Goal: Information Seeking & Learning: Find specific fact

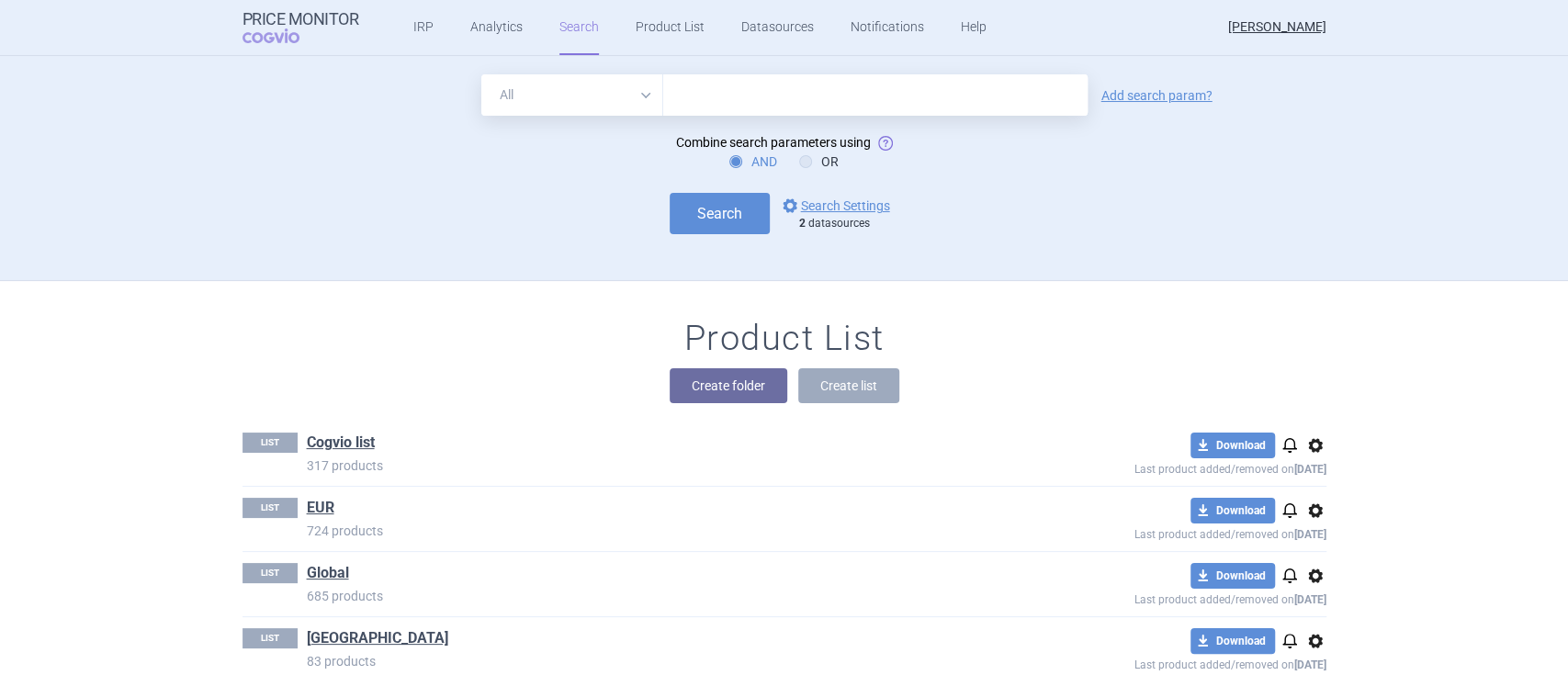
click at [745, 84] on input "text" at bounding box center [875, 94] width 424 height 41
type input "[MEDICAL_DATA]"
click at [818, 205] on link "options Search Settings" at bounding box center [834, 206] width 111 height 22
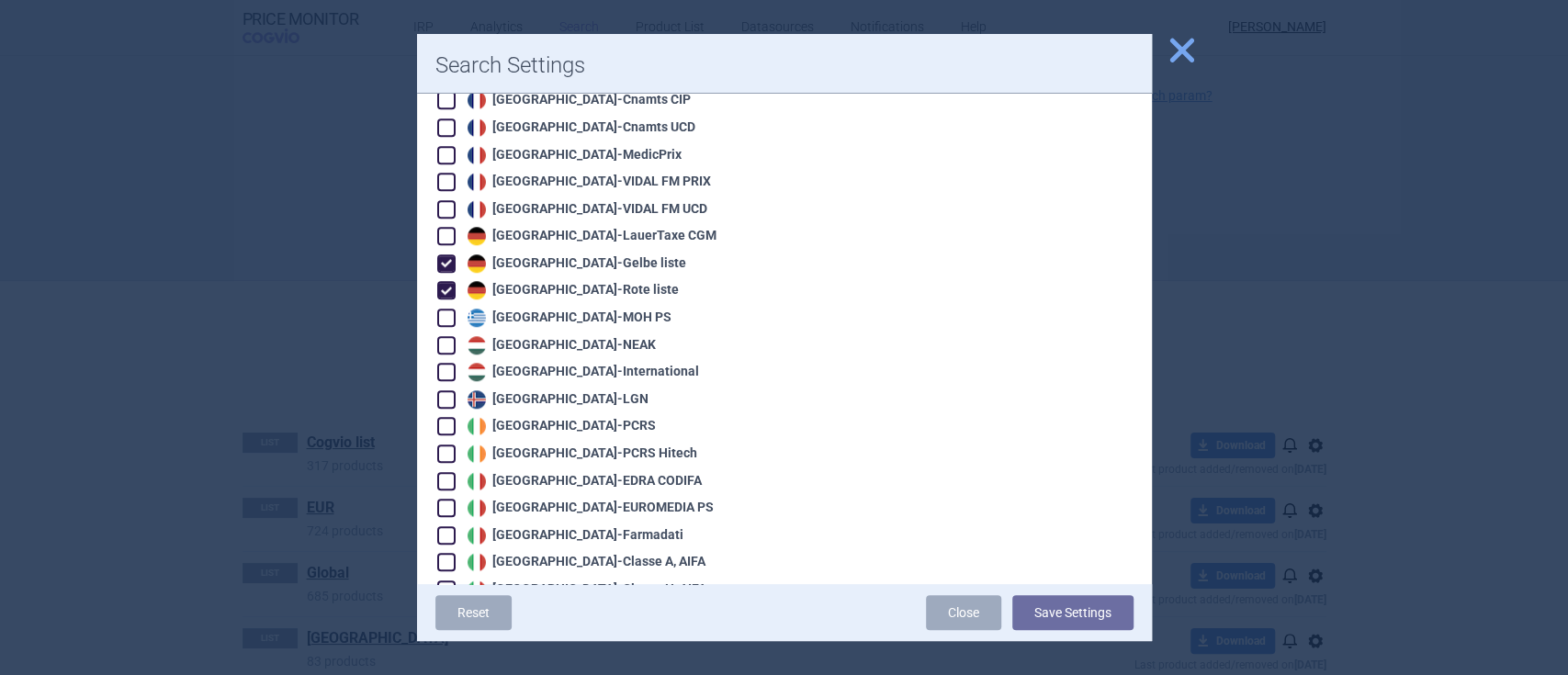
scroll to position [1102, 0]
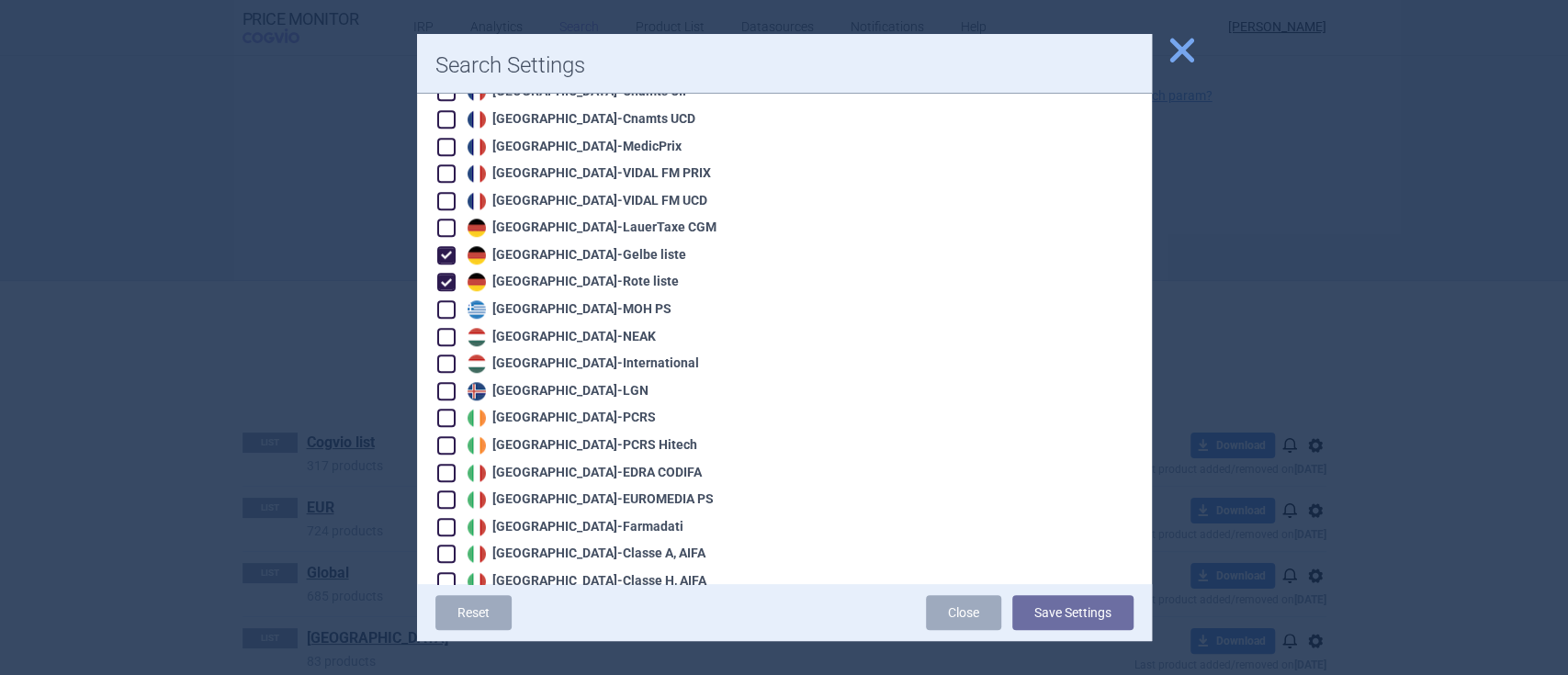
click at [509, 217] on div "Germany - LauerTaxe [MEDICAL_DATA]" at bounding box center [601, 227] width 329 height 20
click at [503, 219] on div "Germany - LauerTaxe [MEDICAL_DATA]" at bounding box center [590, 228] width 254 height 18
checkbox input "true"
click at [1094, 603] on button "Save Settings" at bounding box center [1072, 612] width 121 height 35
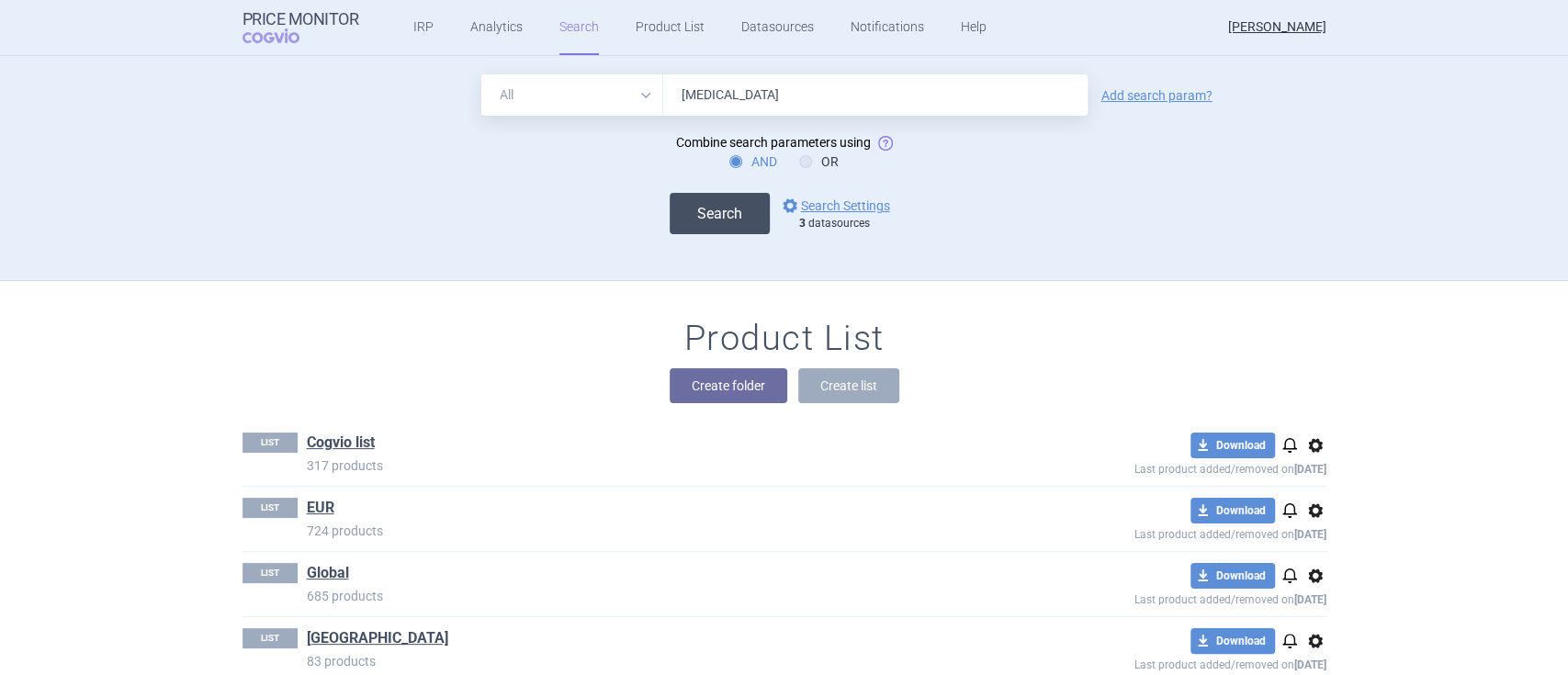
click at [713, 220] on button "Search" at bounding box center [720, 213] width 100 height 41
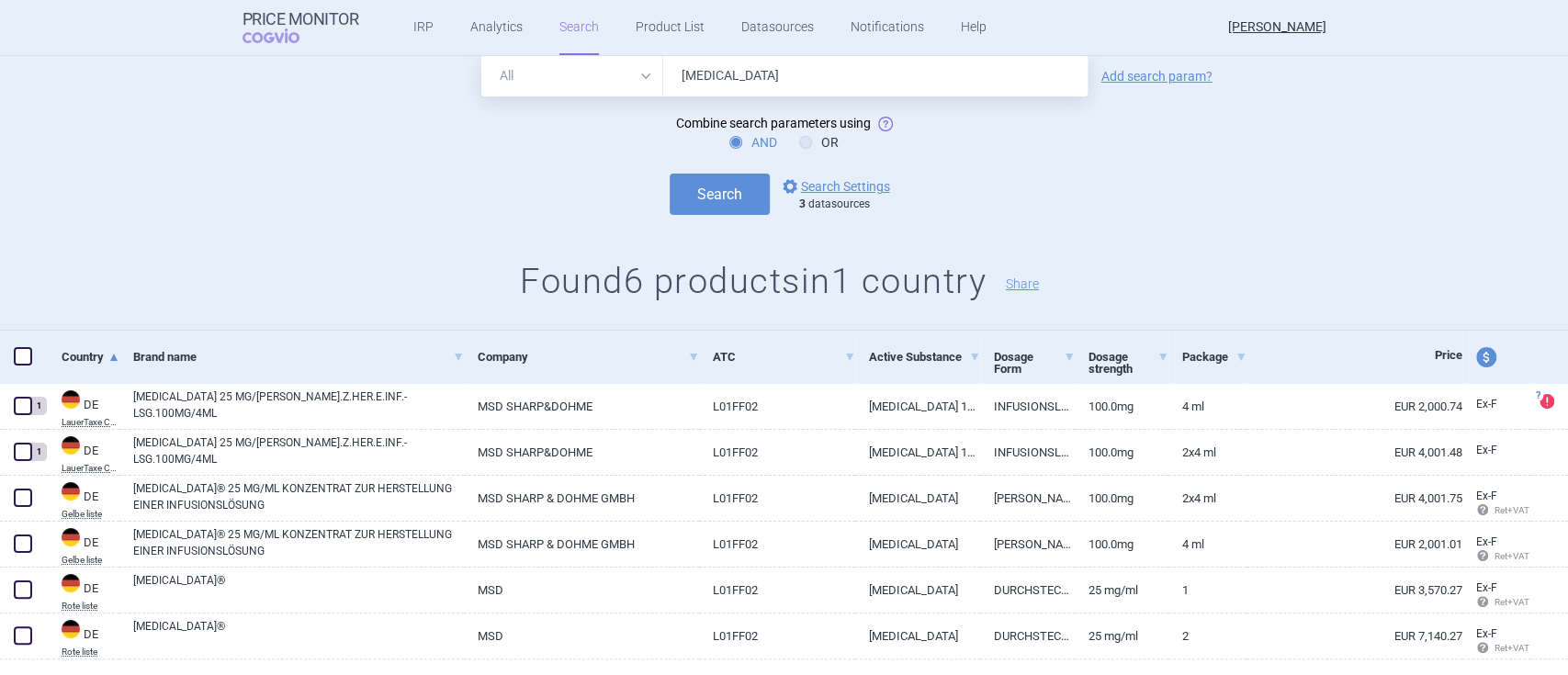
scroll to position [100, 0]
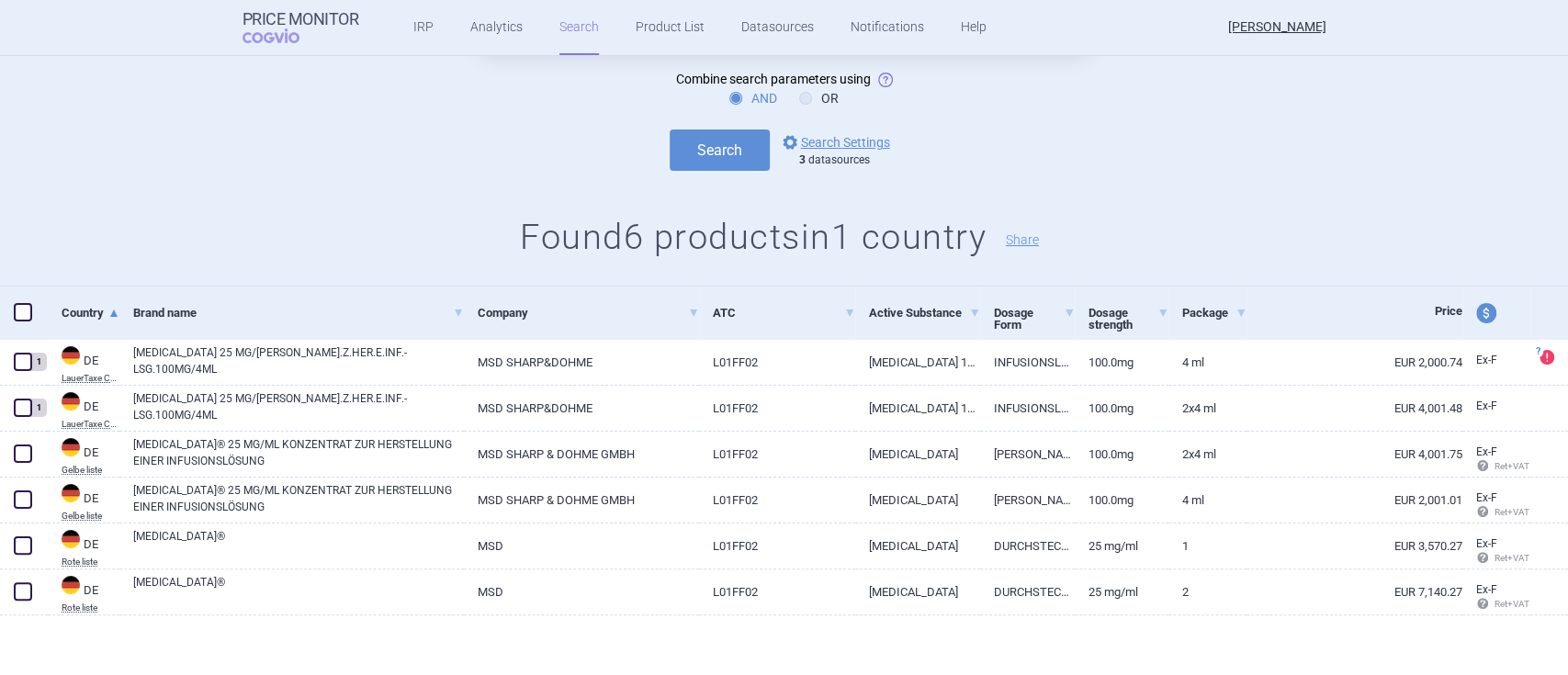
click at [17, 311] on span at bounding box center [23, 312] width 18 height 18
checkbox input "true"
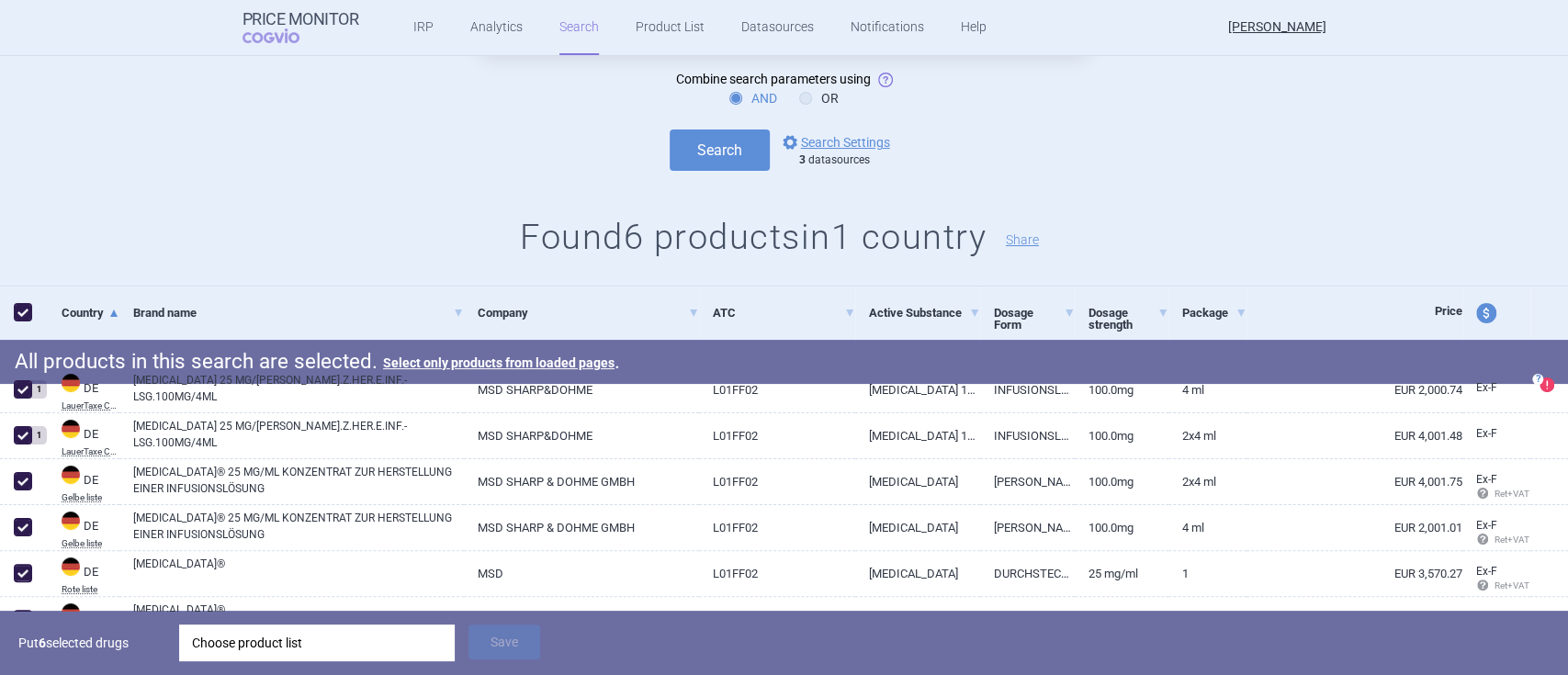
click at [242, 642] on div "Choose product list" at bounding box center [317, 643] width 250 height 37
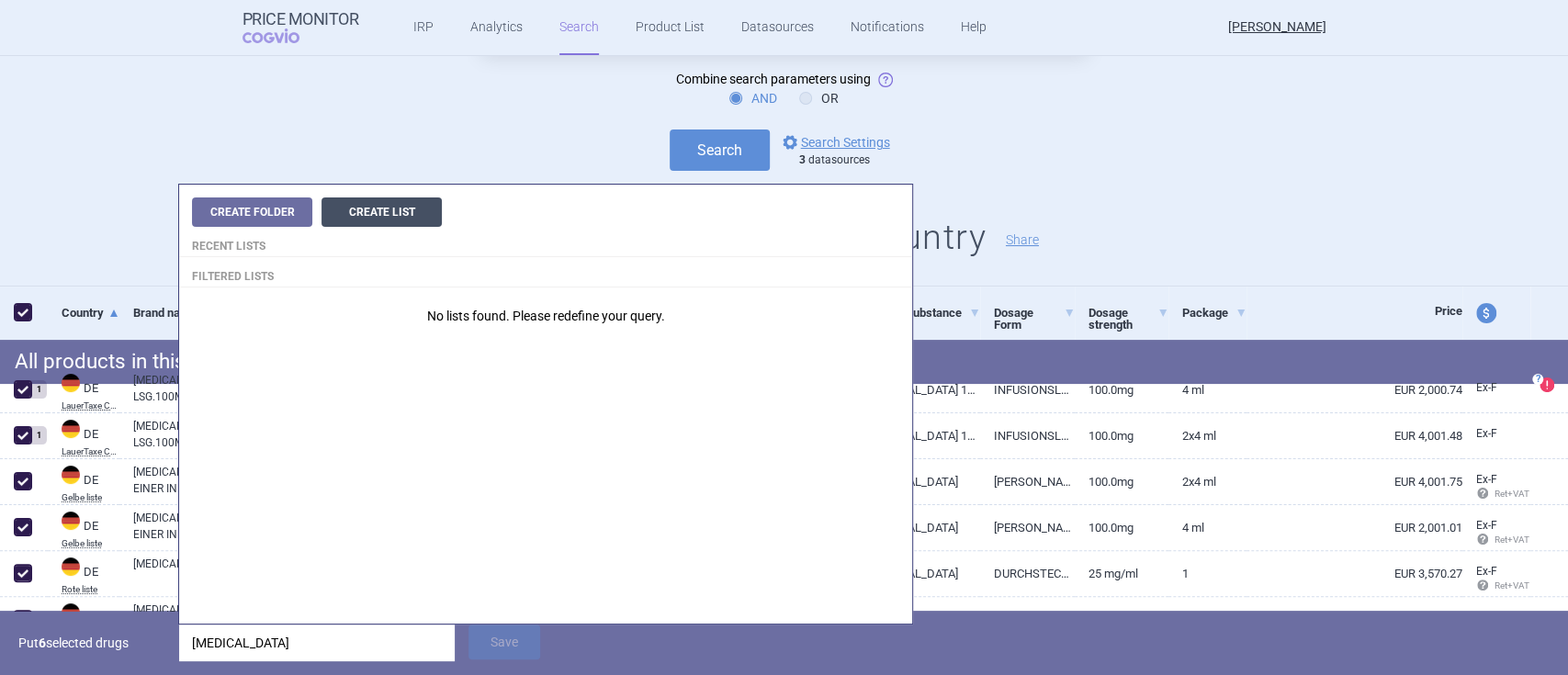
type input "[MEDICAL_DATA]"
click at [377, 220] on button "Create List" at bounding box center [382, 212] width 120 height 29
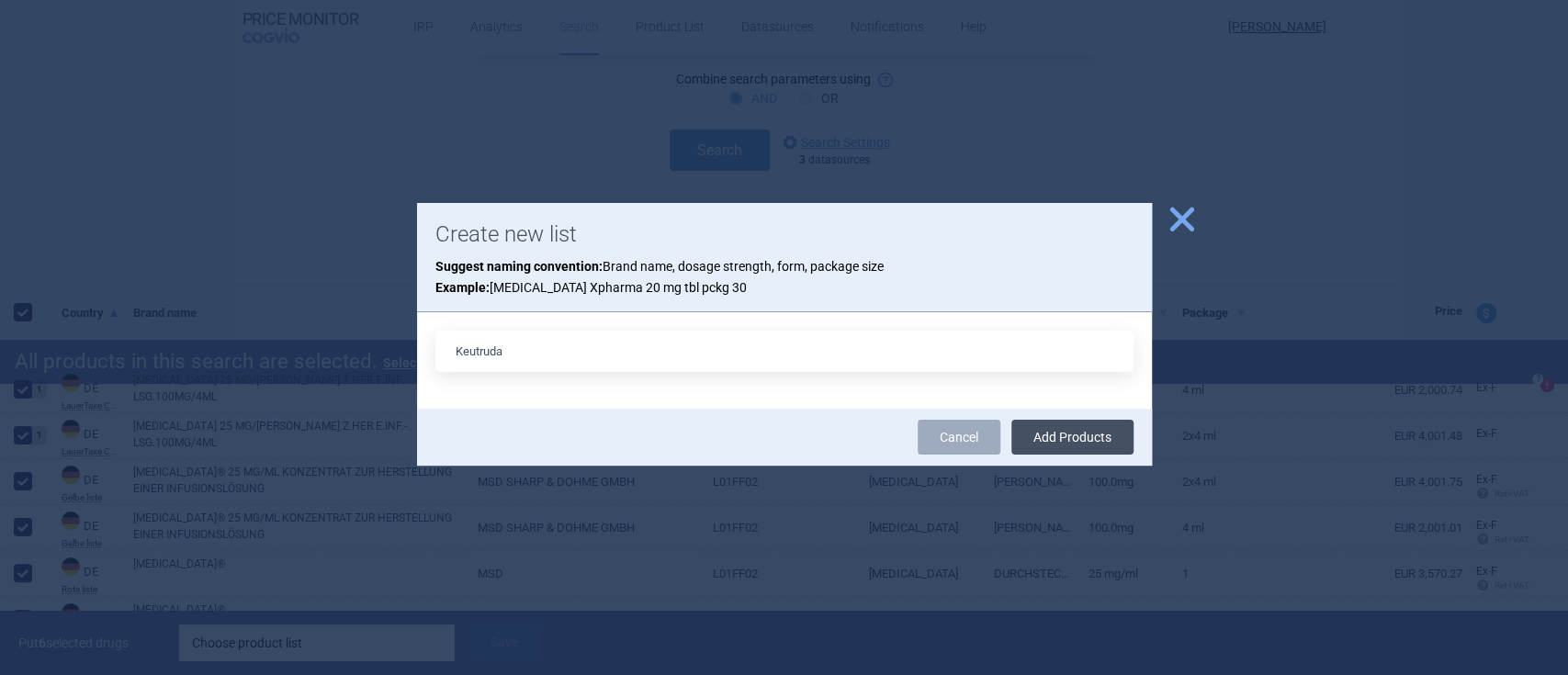
type input "Keutruda"
click at [1091, 429] on button "Add Products" at bounding box center [1072, 437] width 122 height 35
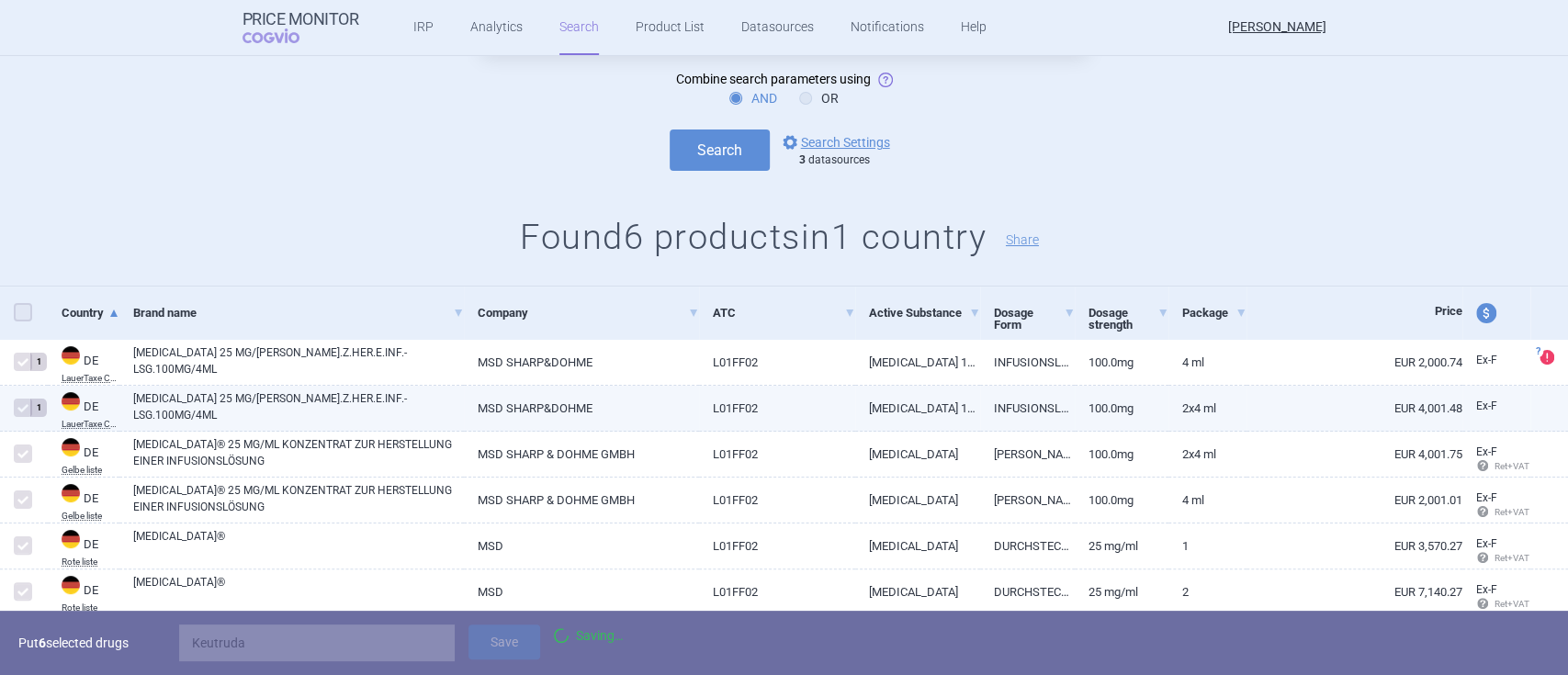
checkbox input "false"
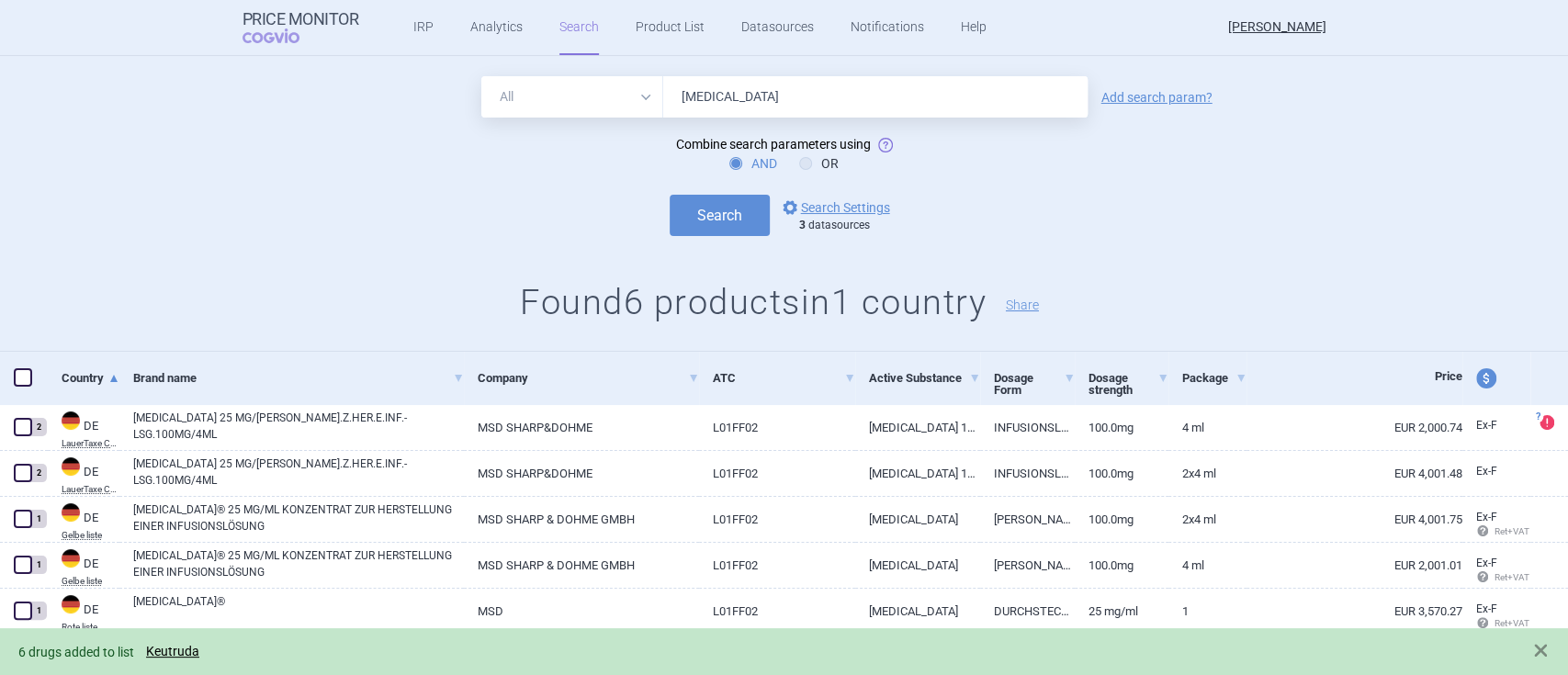
scroll to position [0, 0]
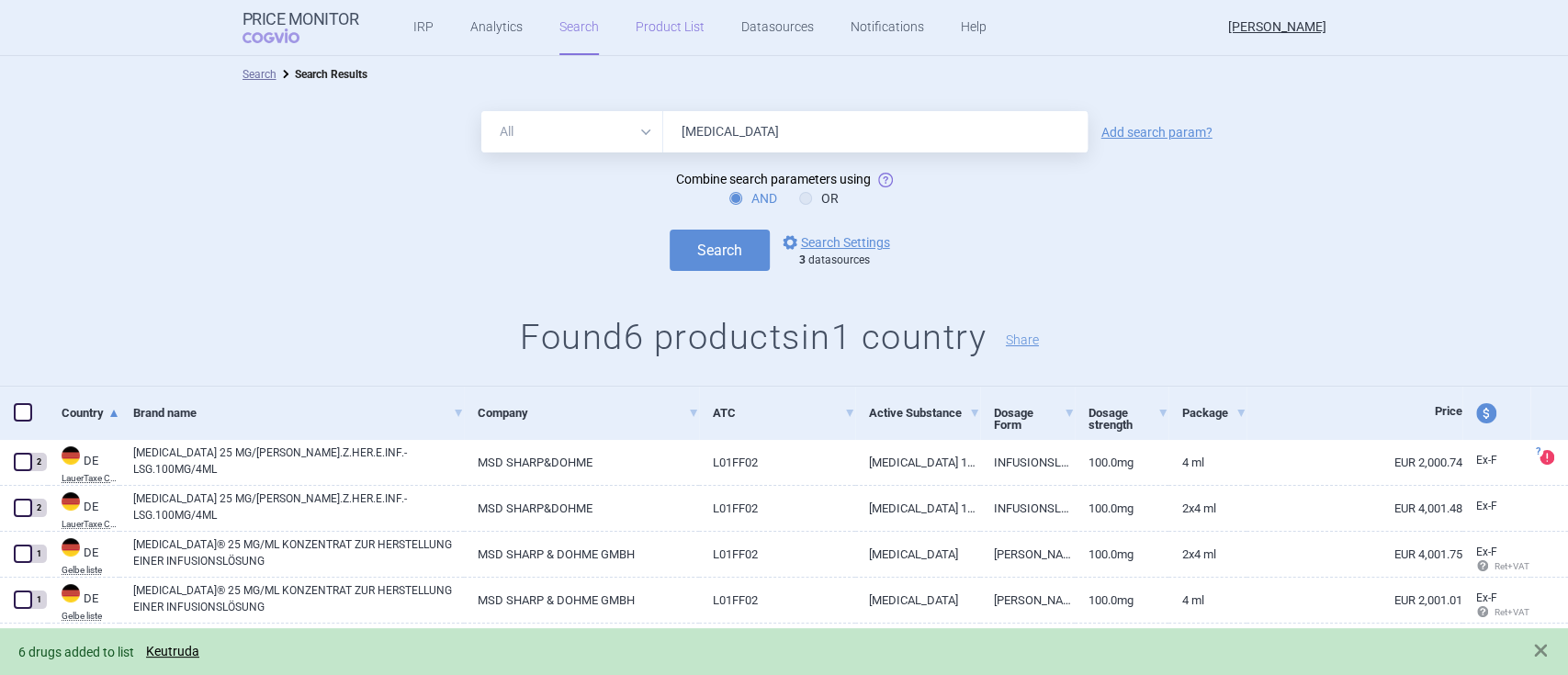
click at [649, 28] on link "Product List" at bounding box center [670, 27] width 69 height 55
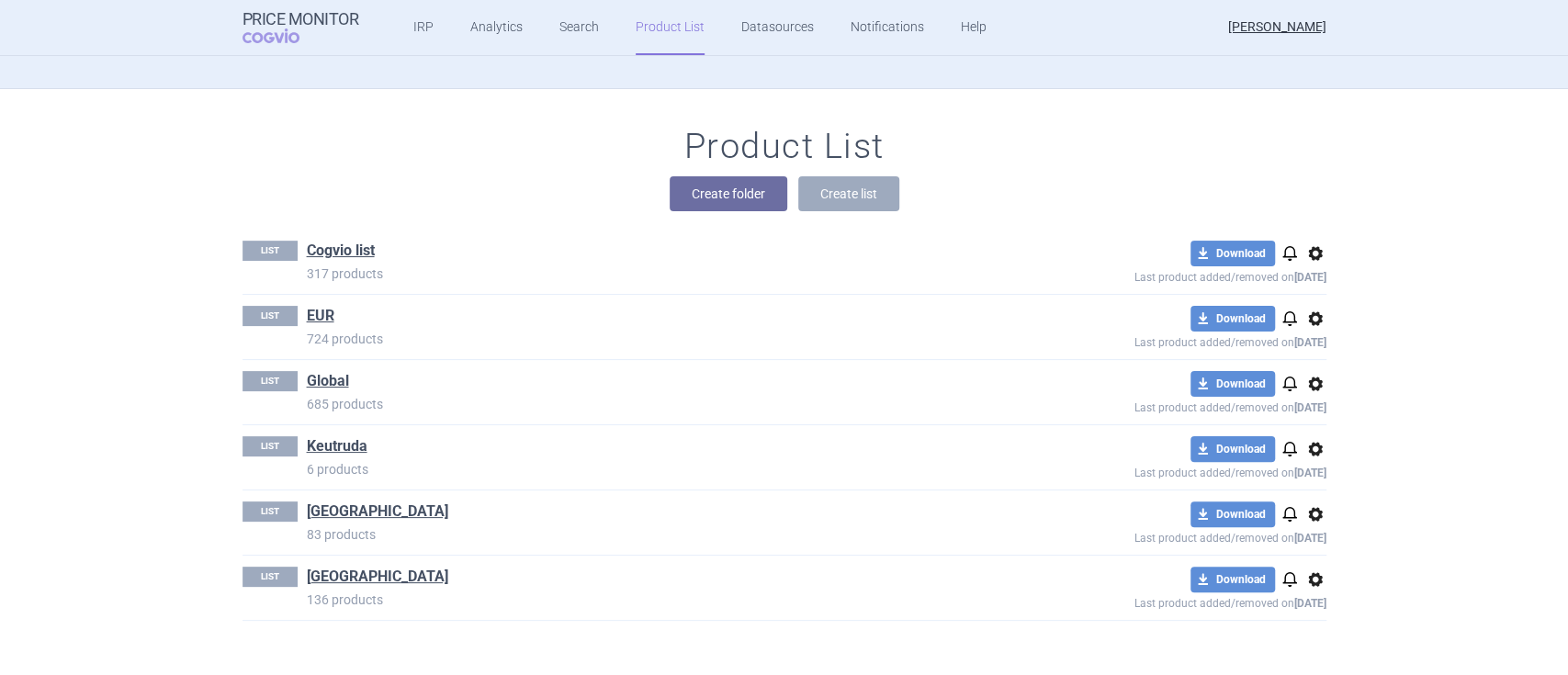
scroll to position [191, 0]
click at [331, 444] on link "Keutruda" at bounding box center [337, 447] width 61 height 20
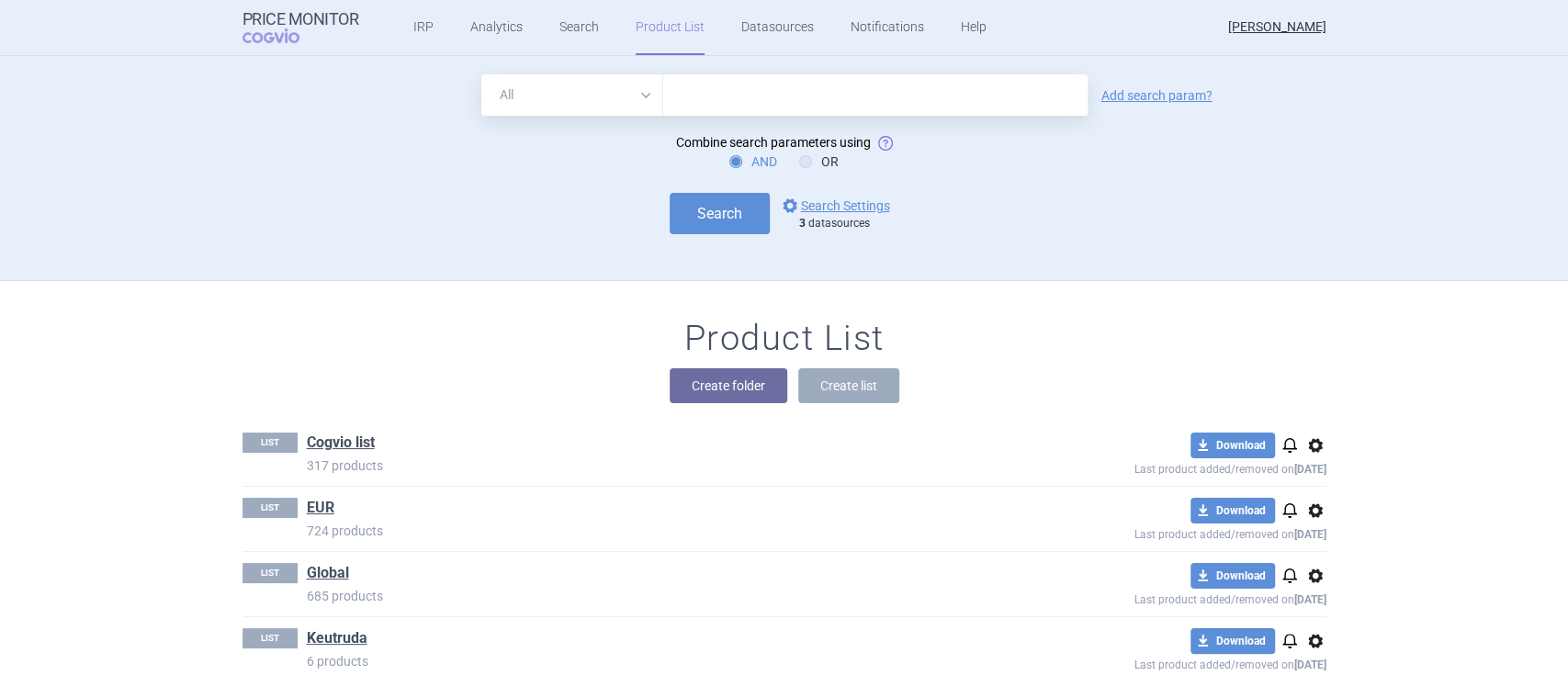
scroll to position [192, 0]
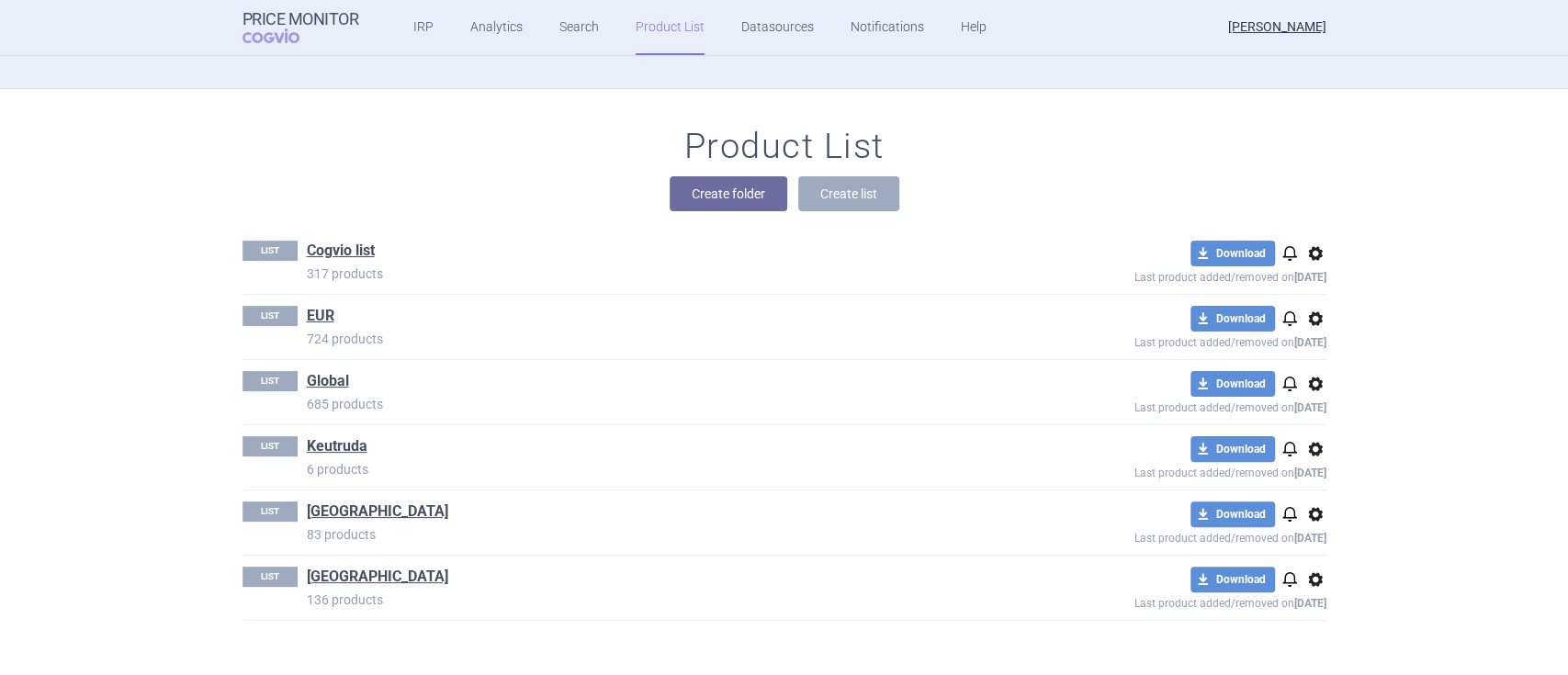
click at [1304, 450] on span "options" at bounding box center [1315, 449] width 22 height 22
click at [1372, 429] on div "Product List Create folder Create list LIST Cogvio list 317 products download D…" at bounding box center [784, 383] width 1568 height 588
click at [1227, 445] on button "download Download" at bounding box center [1233, 449] width 85 height 26
select select "EUR"
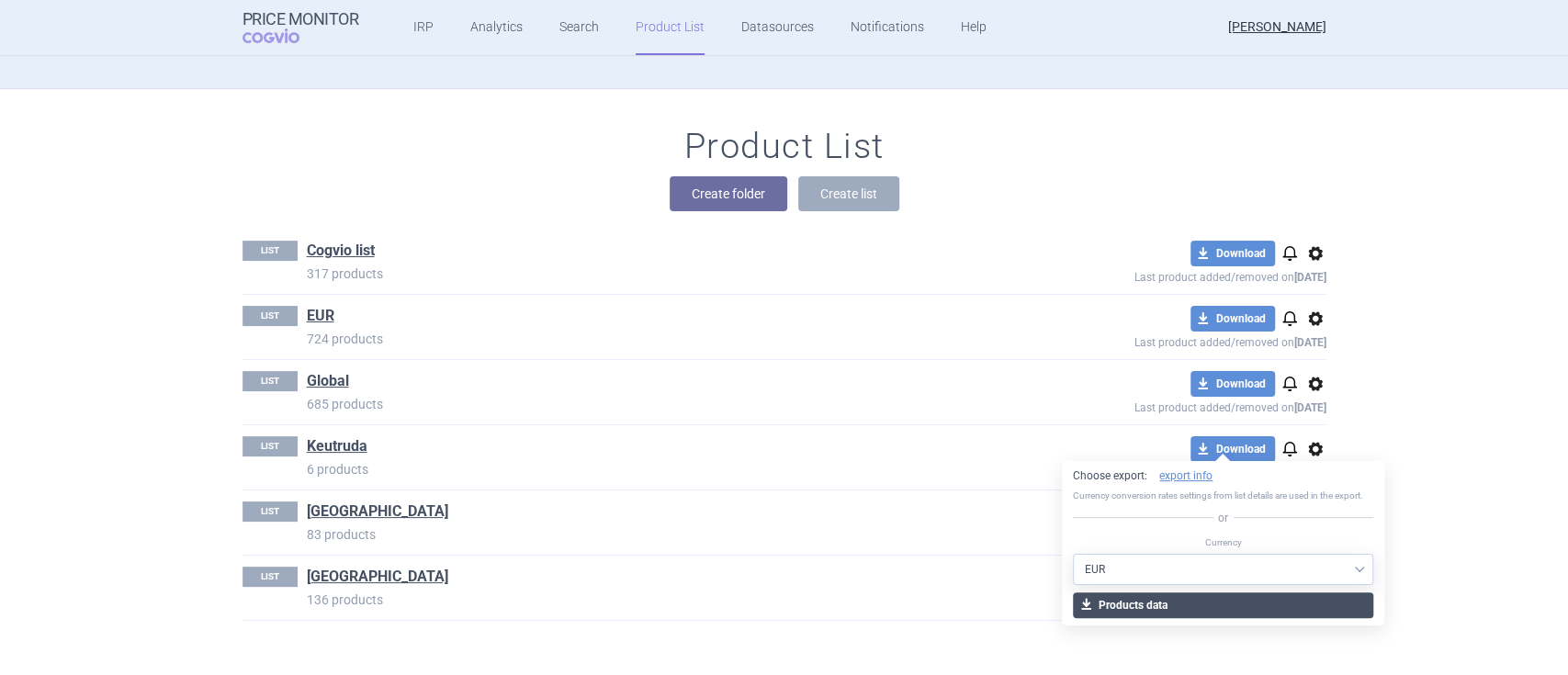
click at [1220, 596] on button "download Products data" at bounding box center [1223, 606] width 300 height 26
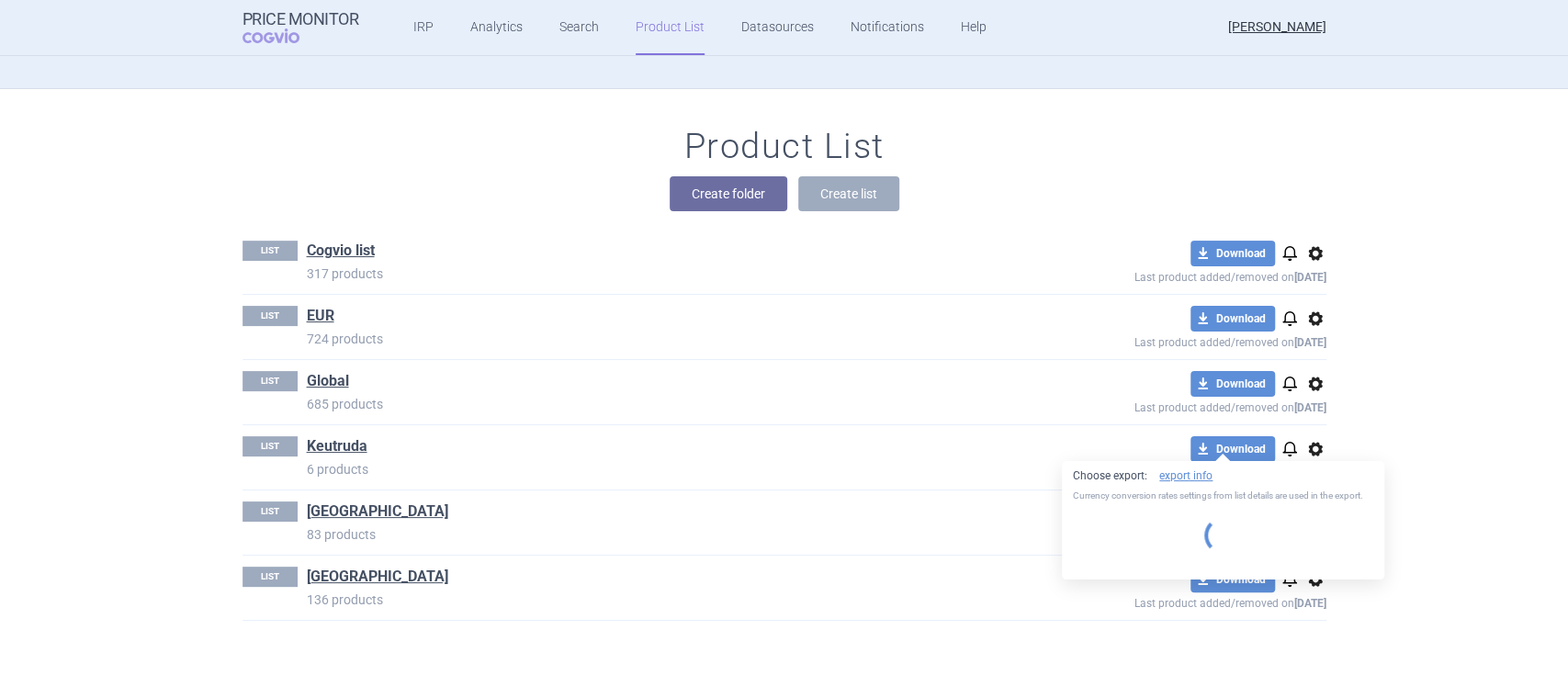
select select "EUR"
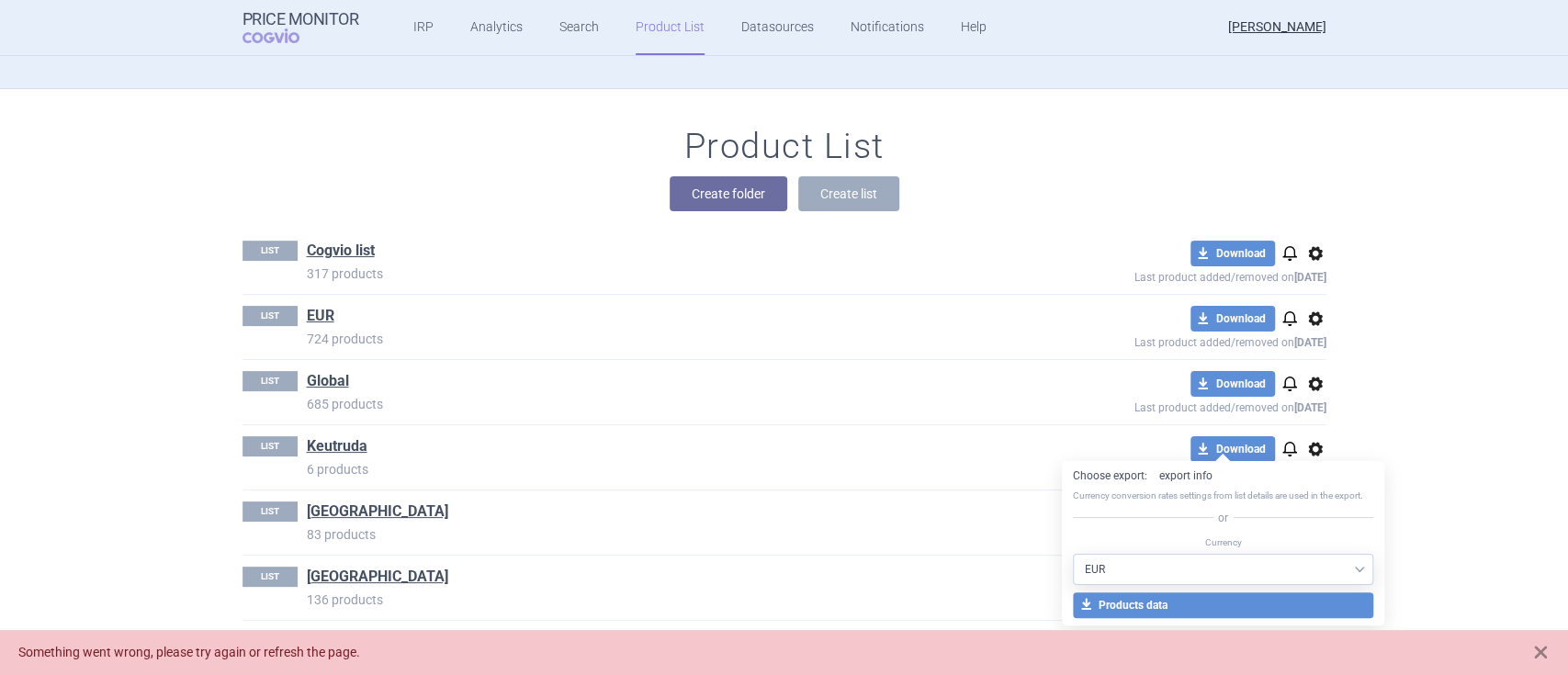
click at [1189, 471] on link "export info" at bounding box center [1185, 477] width 53 height 16
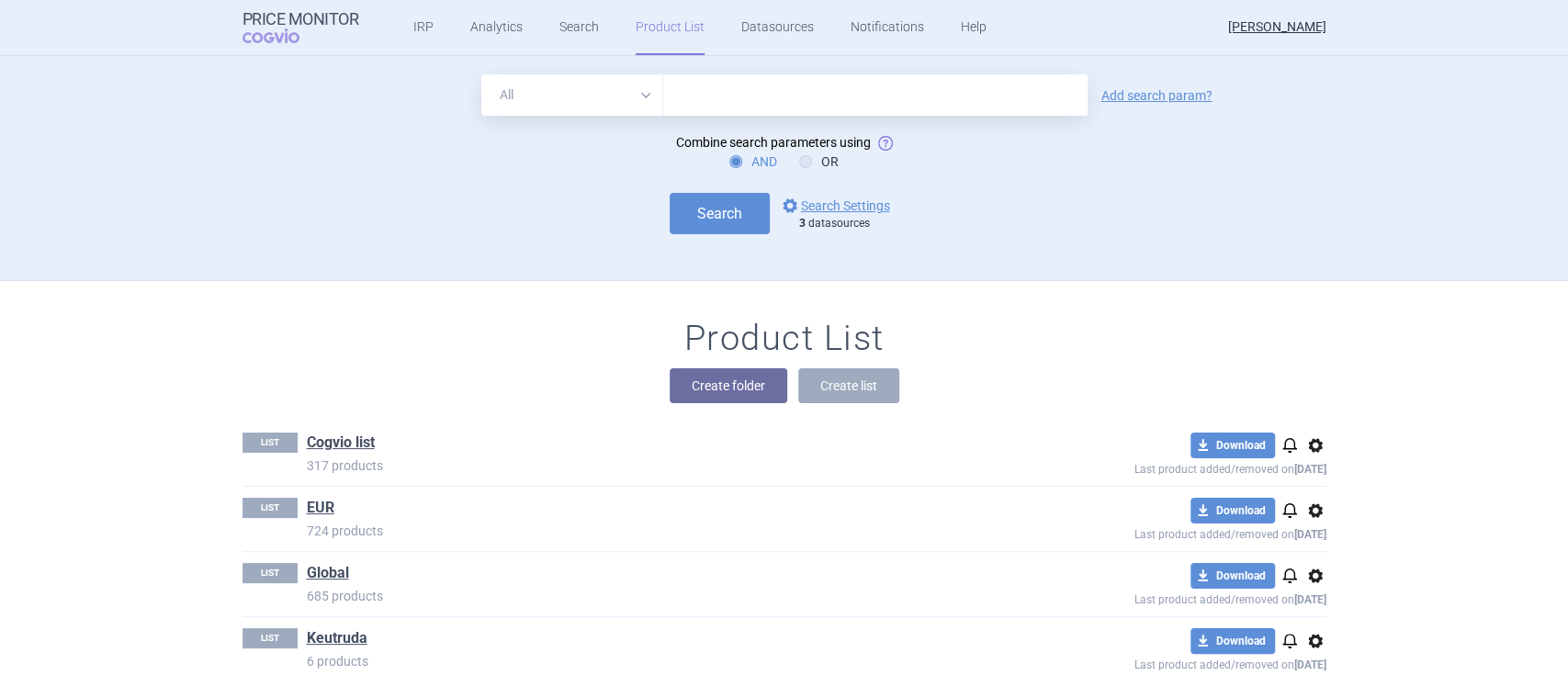
scroll to position [192, 0]
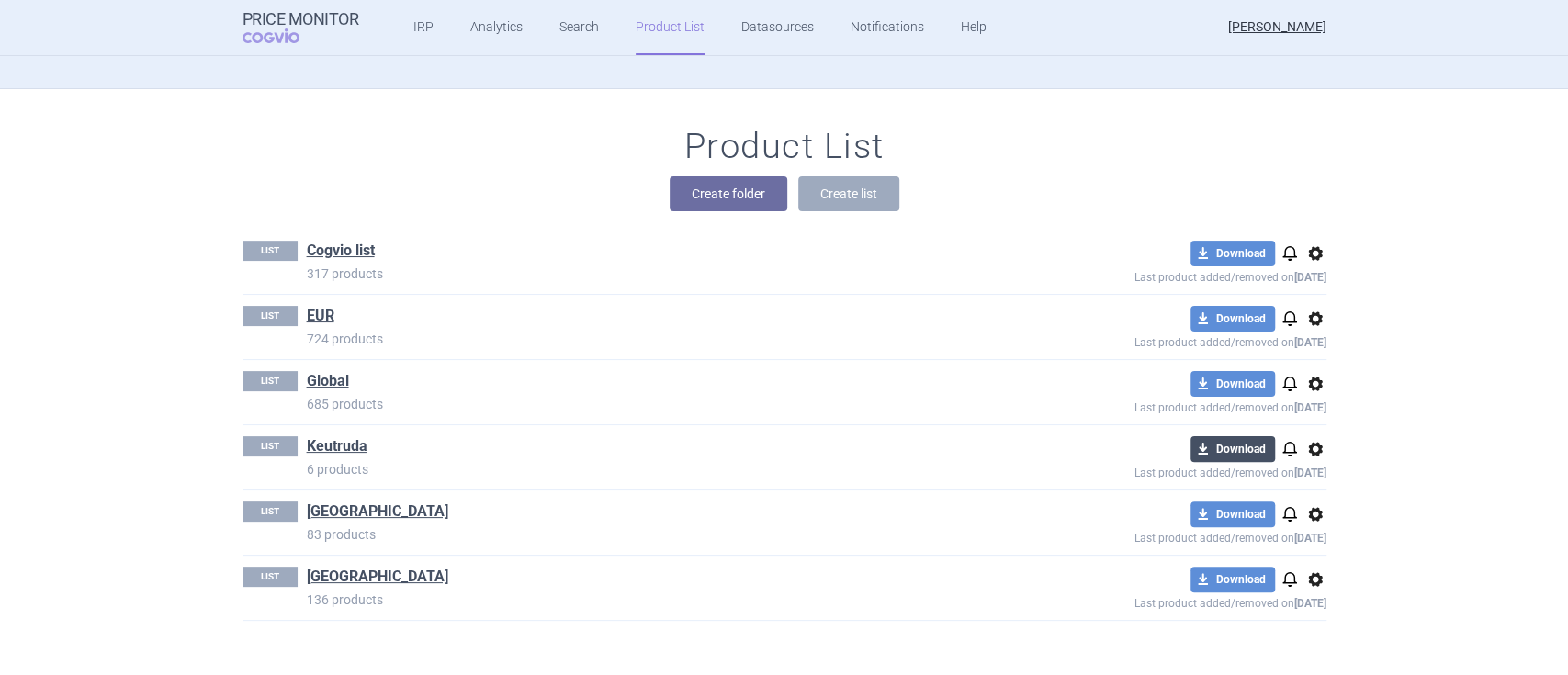
click at [1228, 447] on button "download Download" at bounding box center [1233, 449] width 85 height 26
select select "EUR"
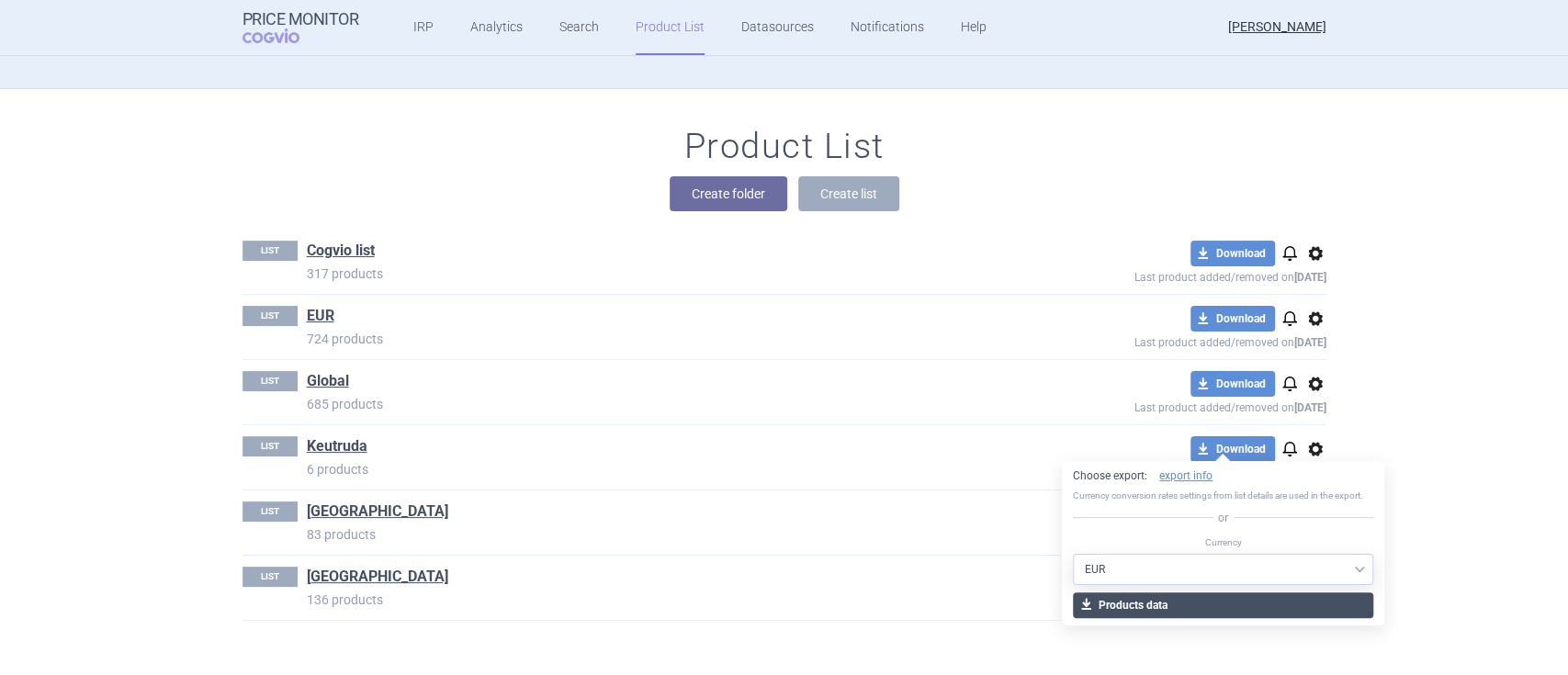
click at [1154, 598] on button "download Products data" at bounding box center [1223, 606] width 300 height 26
select select "EUR"
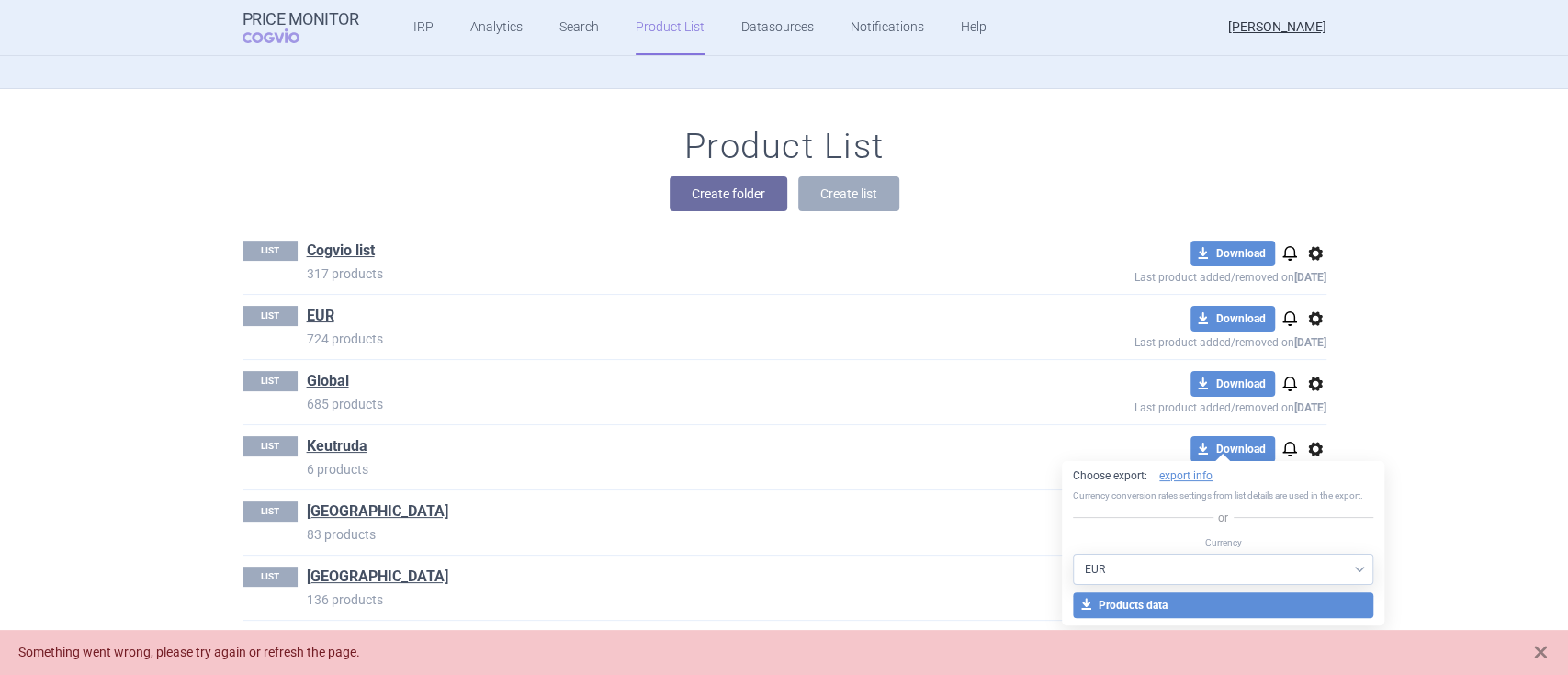
drag, startPoint x: 1484, startPoint y: 428, endPoint x: 1477, endPoint y: 418, distance: 12.0
click at [1484, 424] on div "Product List Create folder Create list LIST Cogvio list 317 products download D…" at bounding box center [784, 383] width 1568 height 588
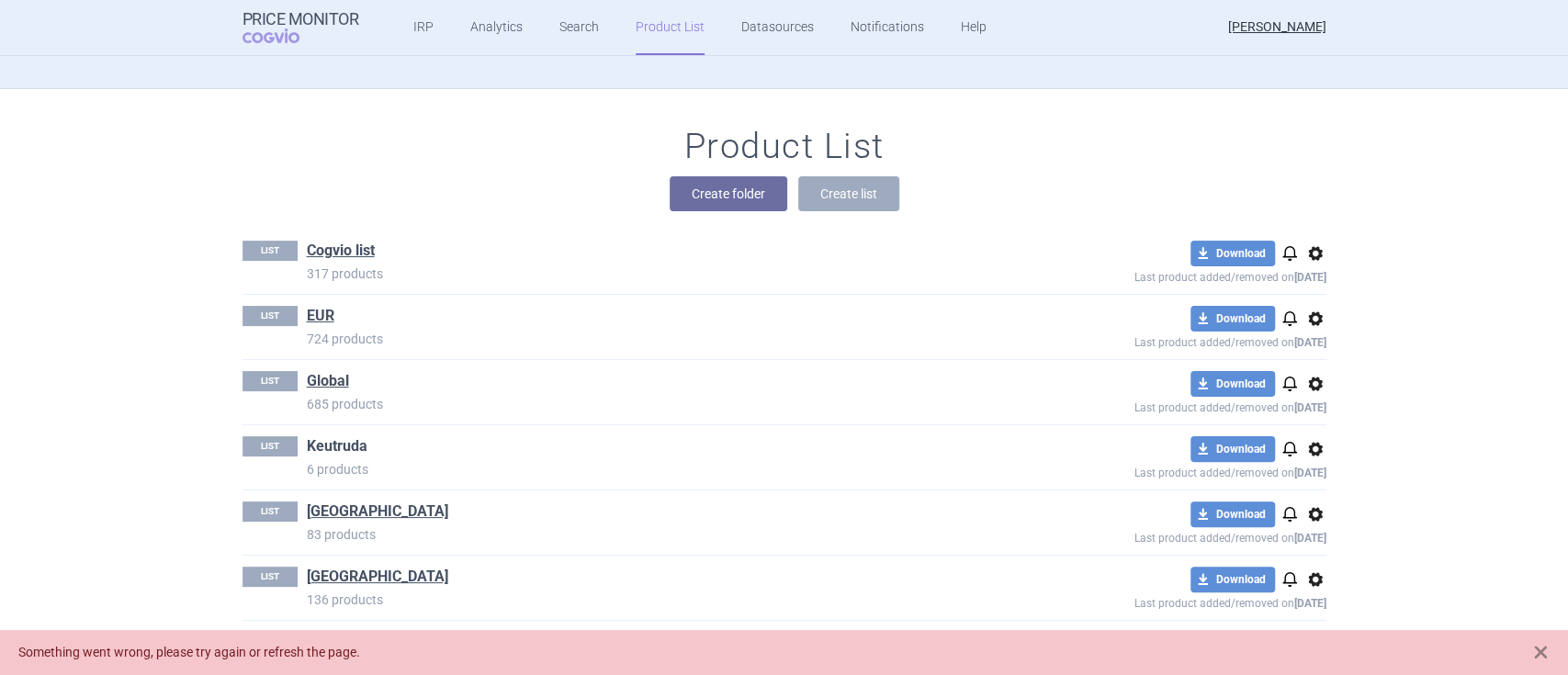
click at [311, 446] on link "Keutruda" at bounding box center [337, 446] width 61 height 20
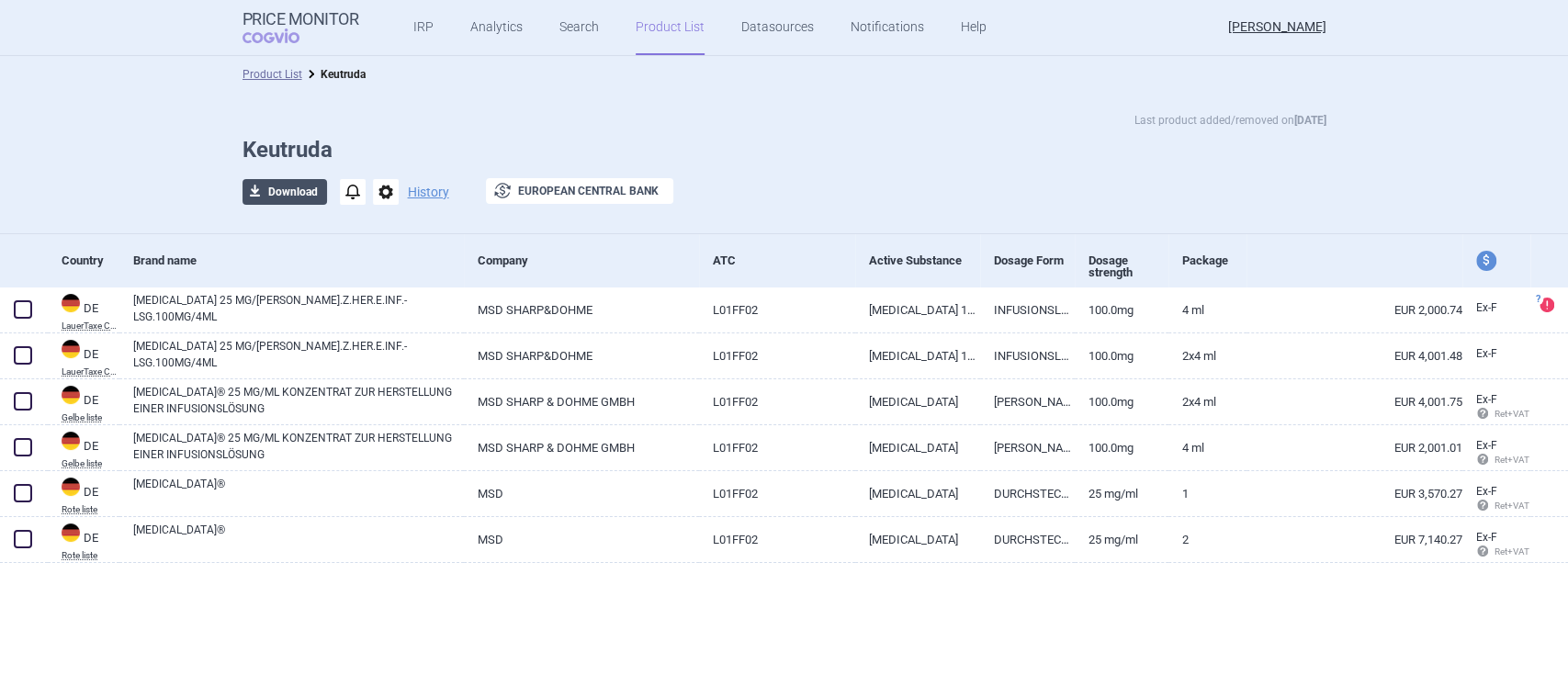
click at [272, 190] on button "download Download" at bounding box center [285, 192] width 85 height 26
select select "EUR"
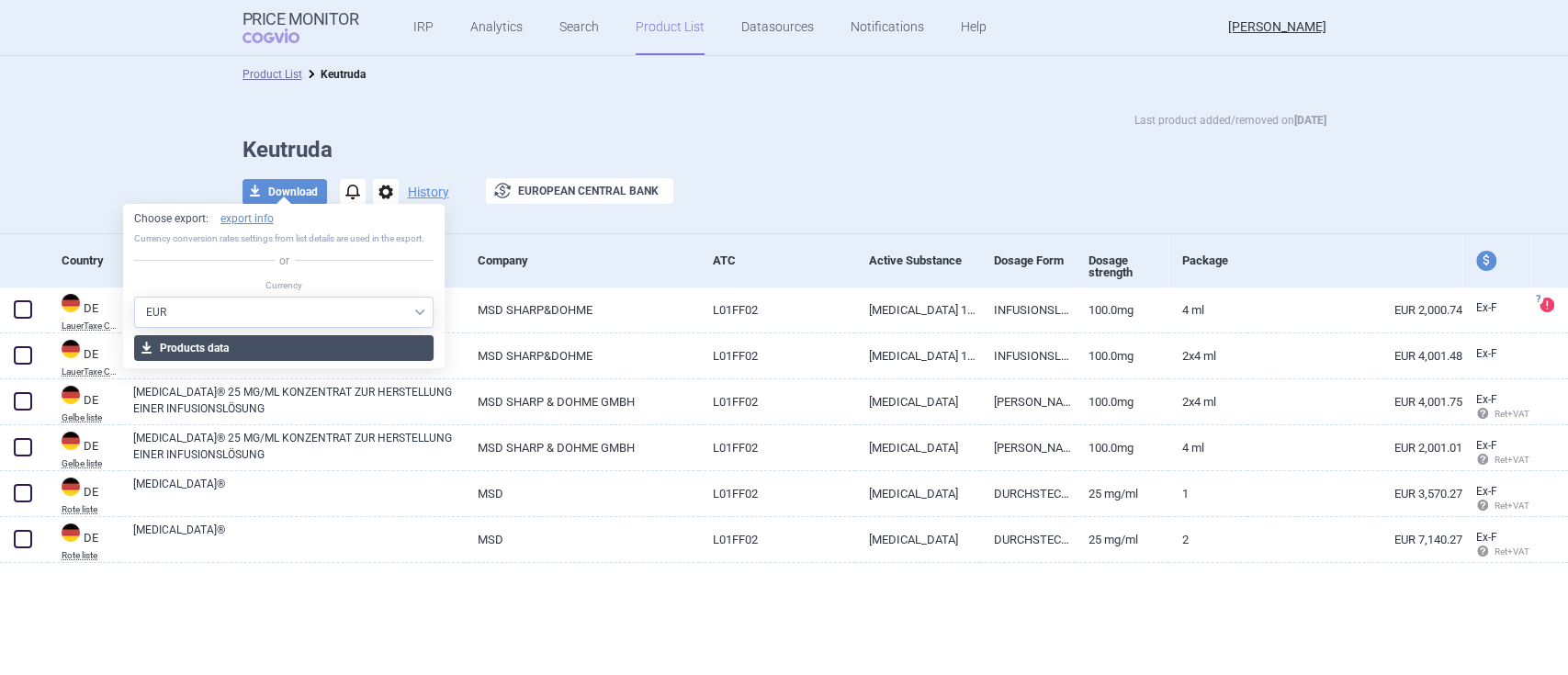
click at [220, 349] on button "download Products data" at bounding box center [284, 348] width 300 height 26
select select "EUR"
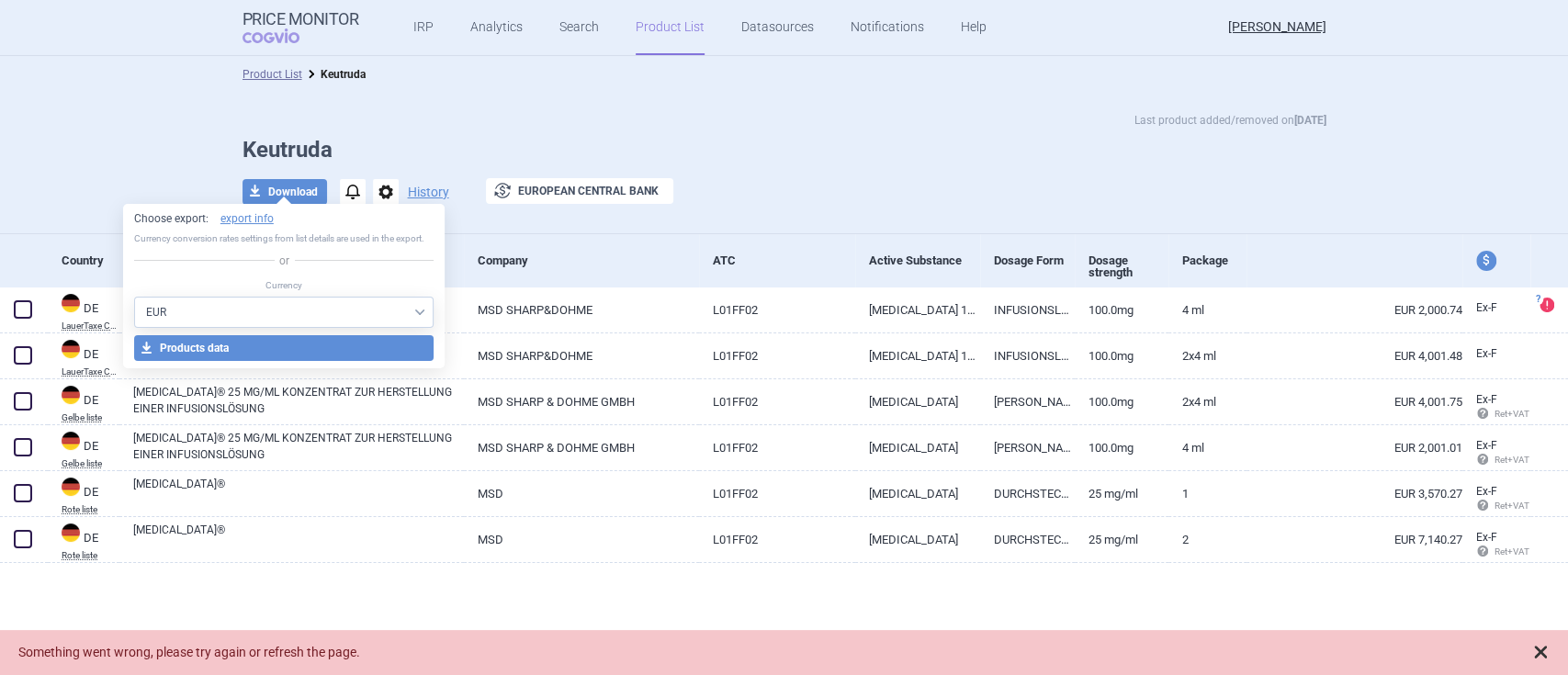
click at [1536, 654] on span at bounding box center [1540, 652] width 18 height 18
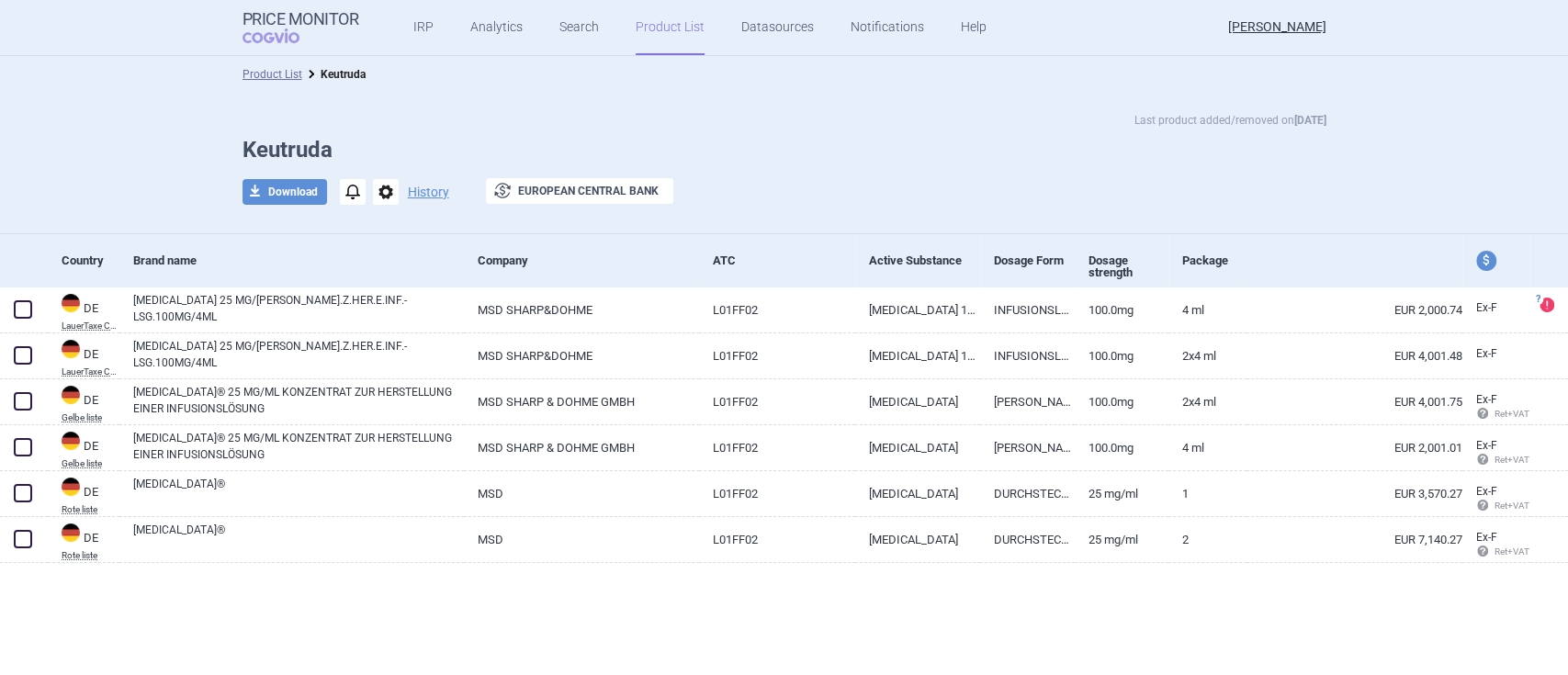
click at [390, 200] on span "options" at bounding box center [386, 192] width 26 height 26
click at [478, 243] on div "Company" at bounding box center [588, 260] width 221 height 45
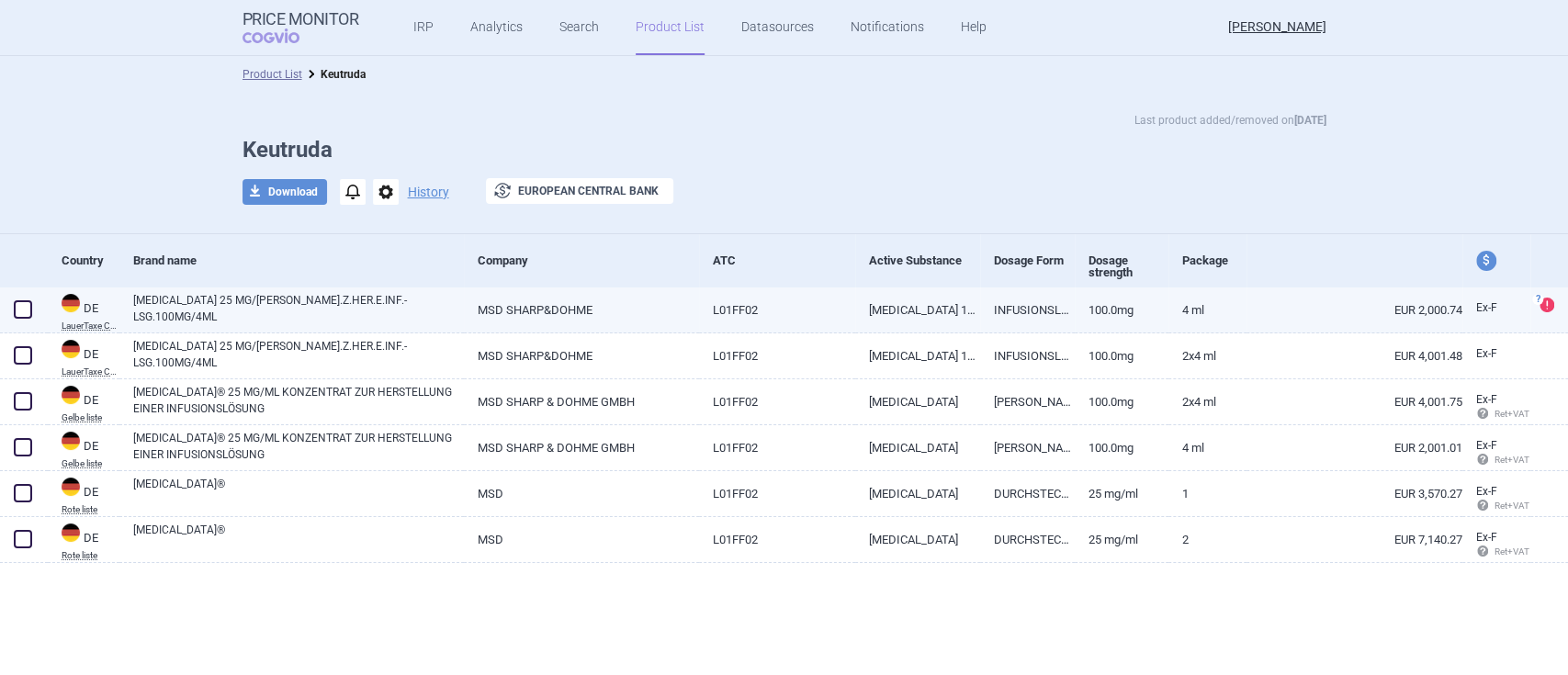
click at [22, 312] on span at bounding box center [23, 309] width 18 height 18
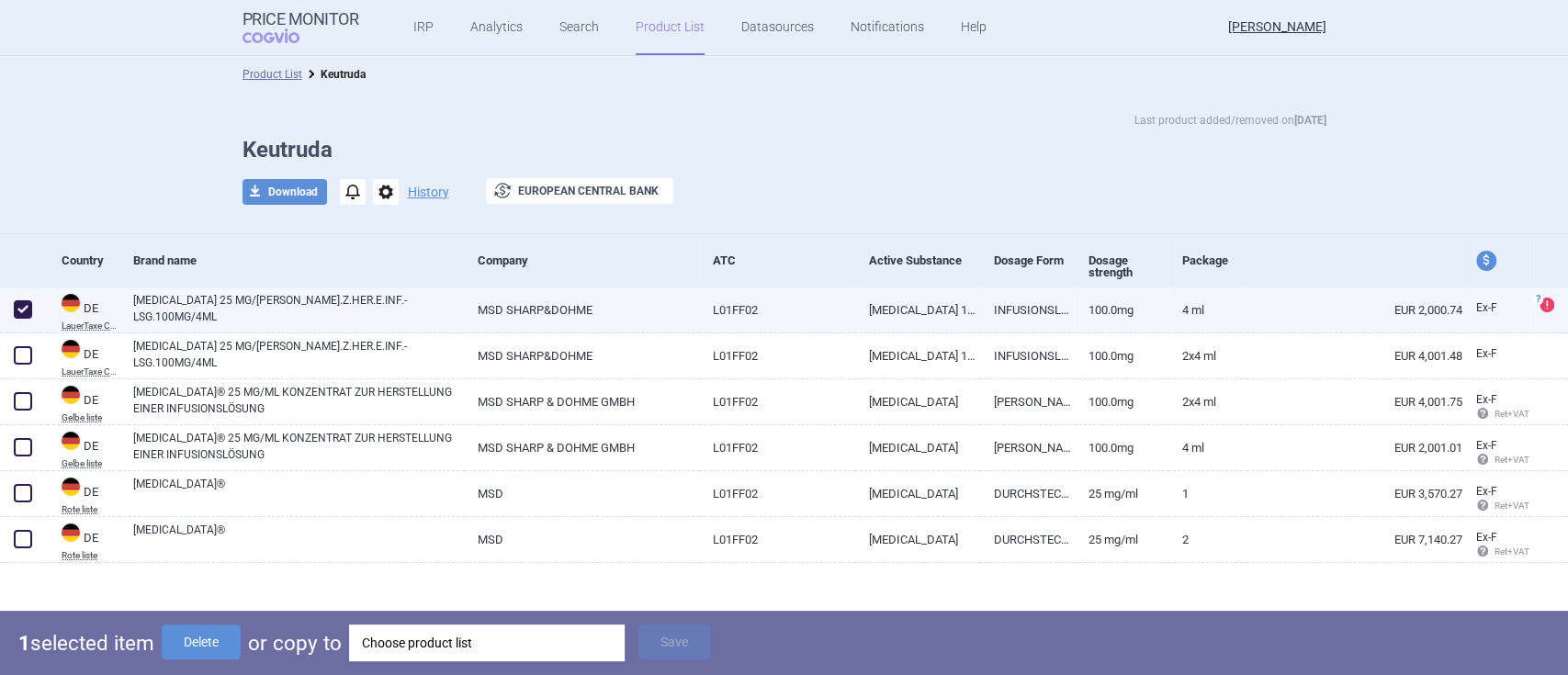
click at [24, 311] on span at bounding box center [23, 309] width 18 height 18
checkbox input "false"
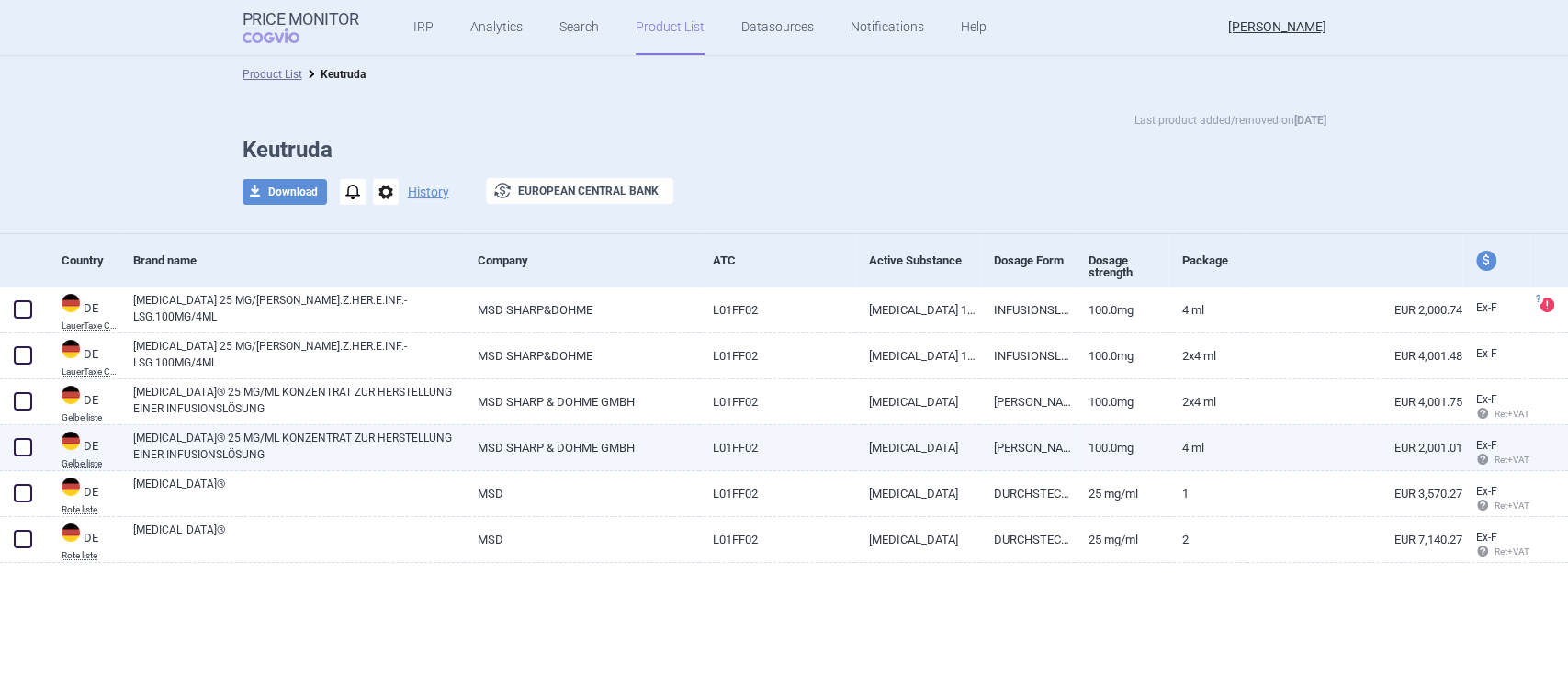
click at [289, 438] on link "[MEDICAL_DATA]® 25 MG/ML KONZENTRAT ZUR HERSTELLUNG EINER INFUSIONSLÖSUNG" at bounding box center [298, 446] width 331 height 33
select select "EUR"
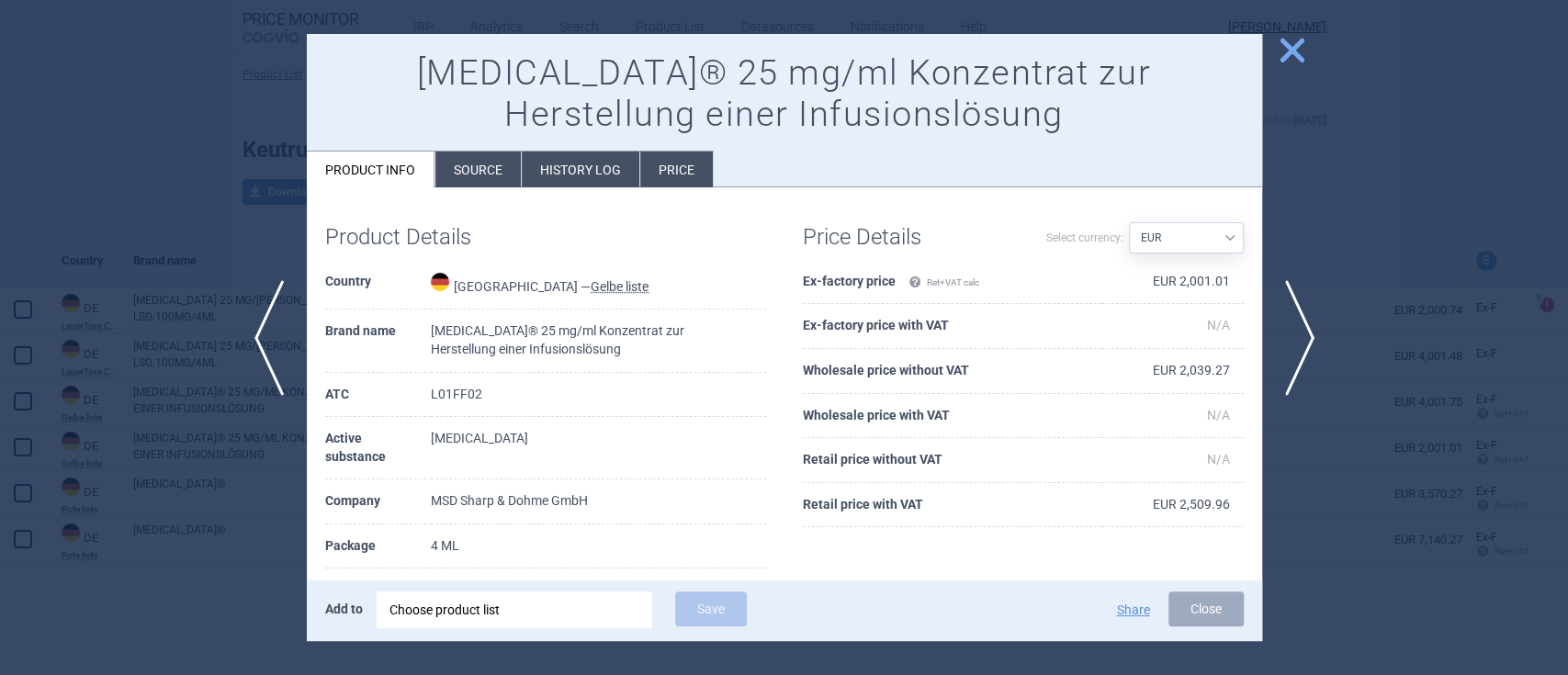
click at [610, 169] on li "History log" at bounding box center [581, 170] width 118 height 36
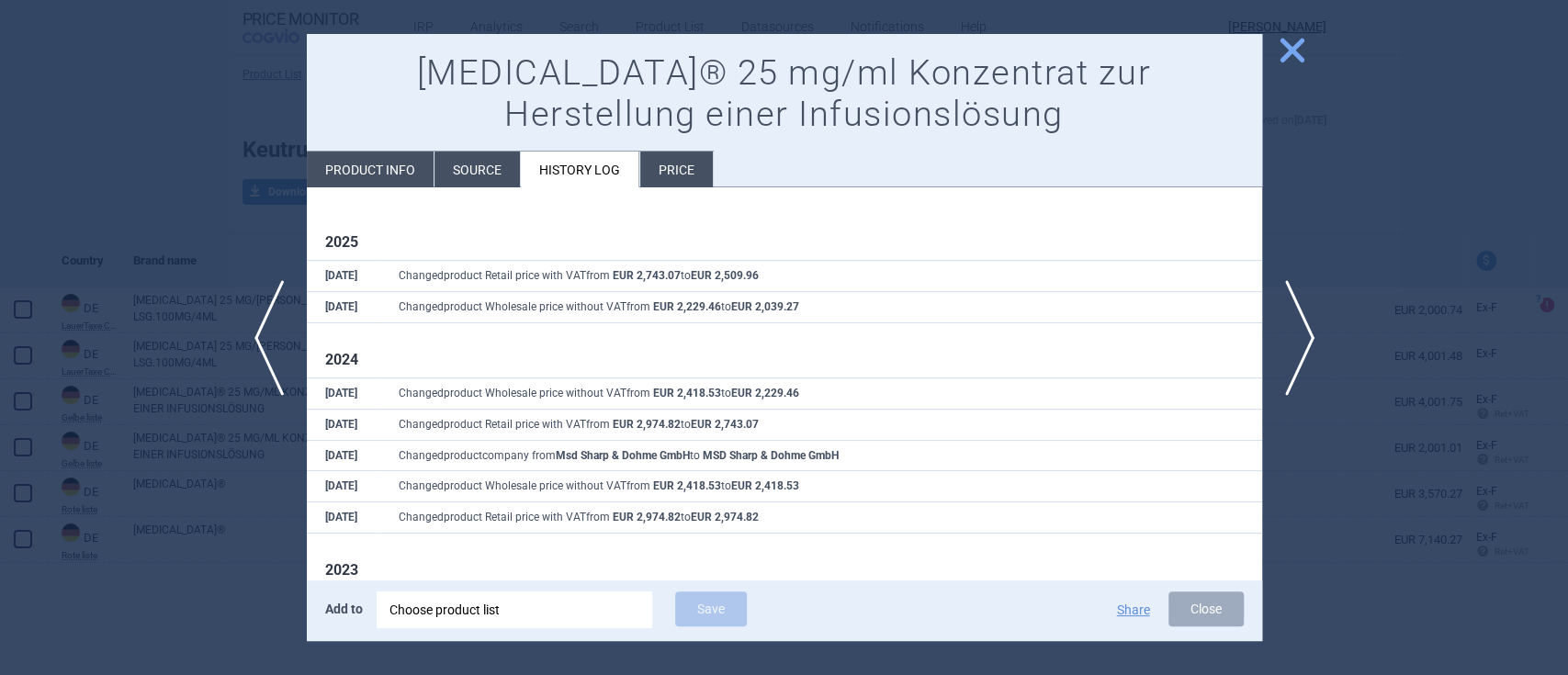
click at [686, 178] on li "Price" at bounding box center [676, 170] width 73 height 36
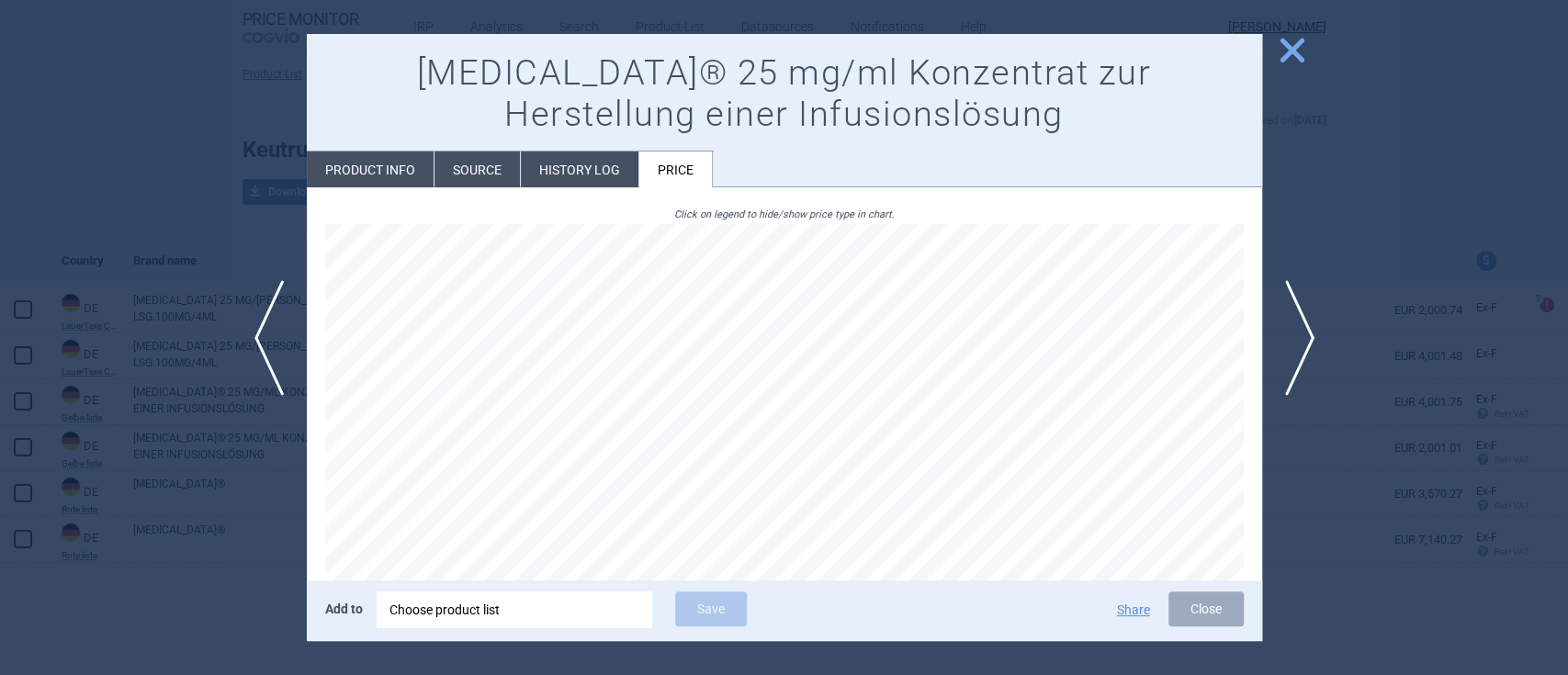
click at [555, 174] on li "History log" at bounding box center [580, 170] width 118 height 36
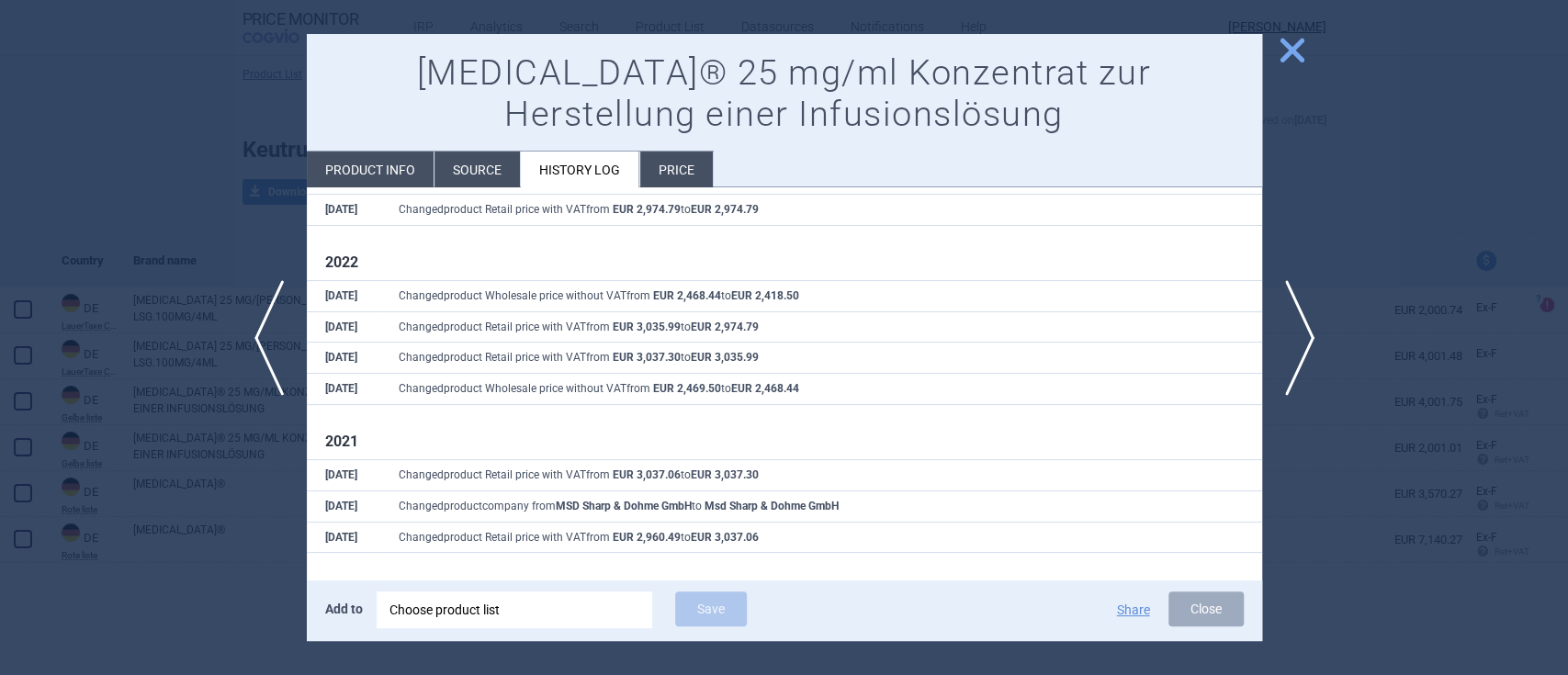
scroll to position [1093, 0]
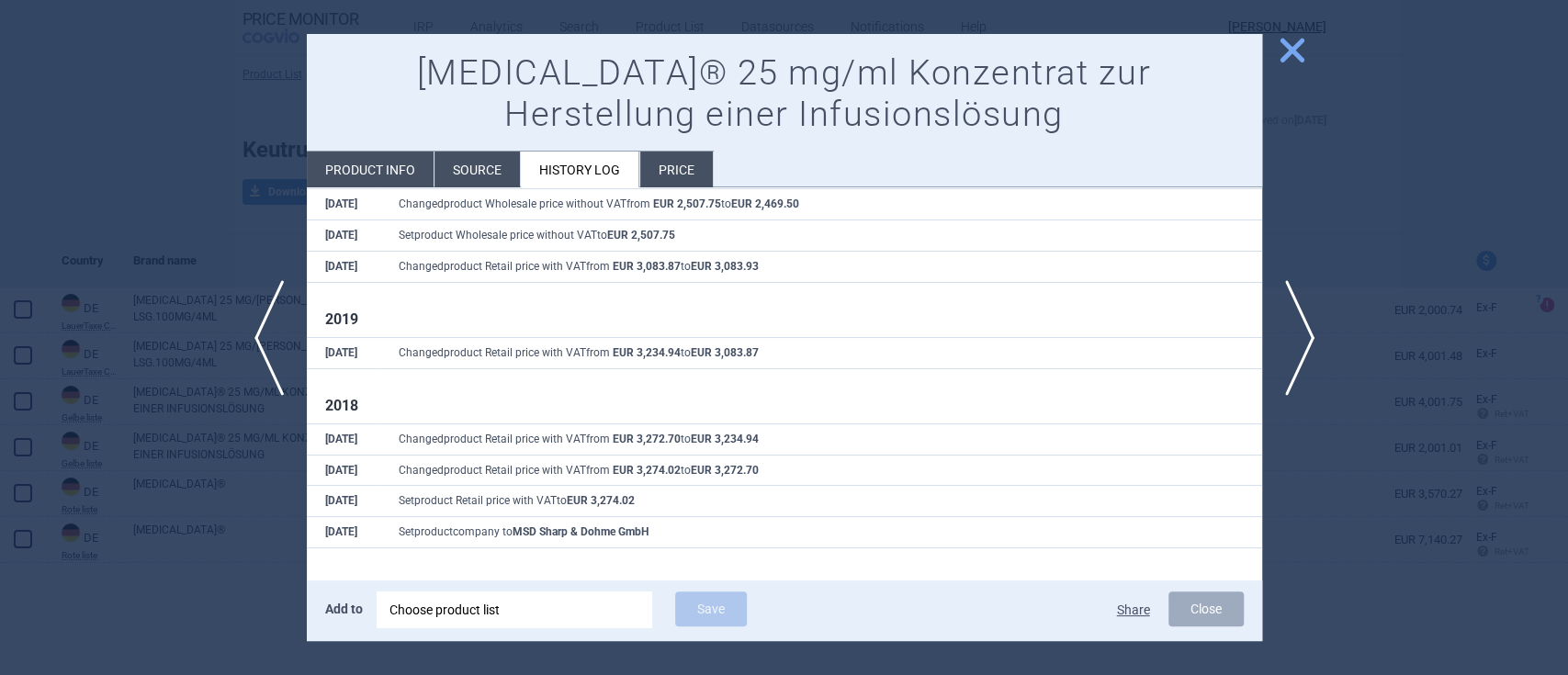
click at [1124, 610] on button "Share" at bounding box center [1133, 610] width 33 height 13
click at [1288, 43] on span "close" at bounding box center [1292, 50] width 32 height 32
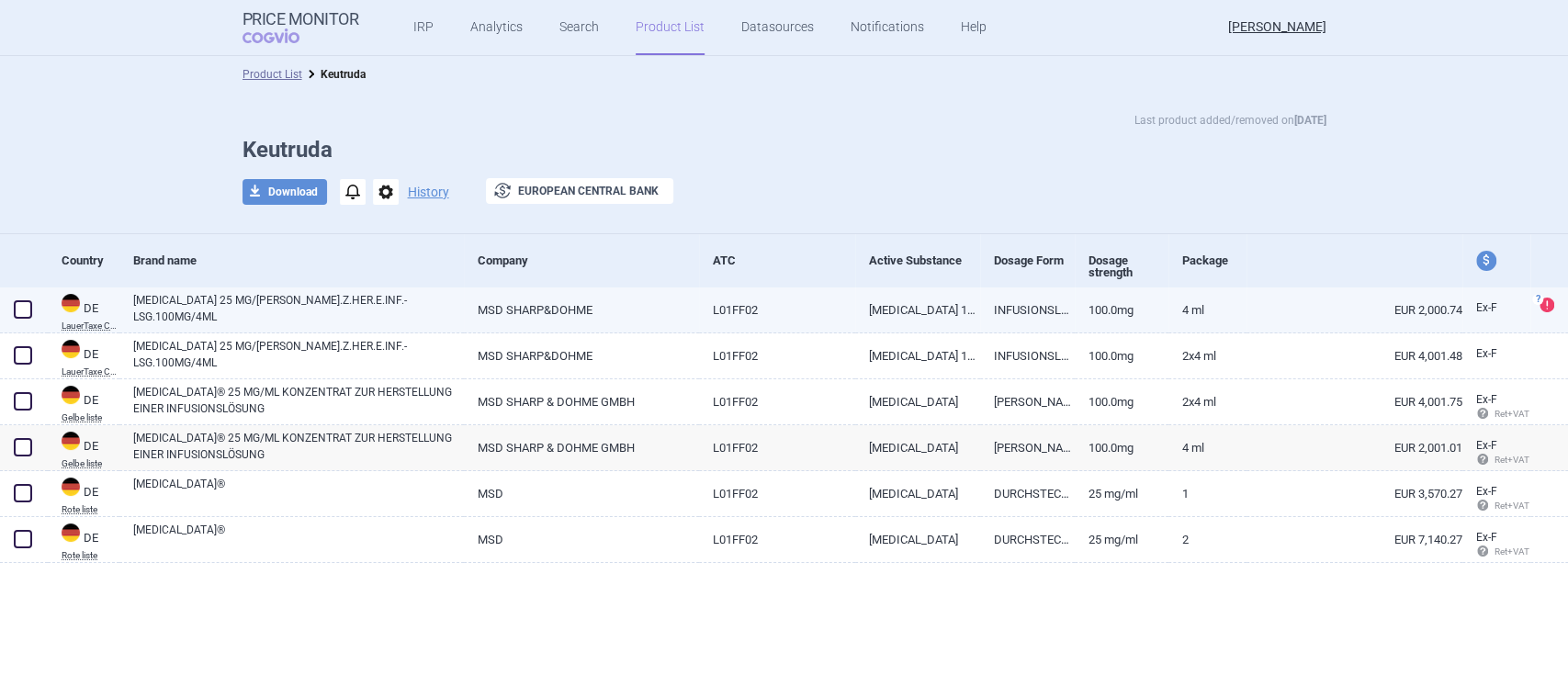
click at [15, 310] on span at bounding box center [23, 309] width 18 height 18
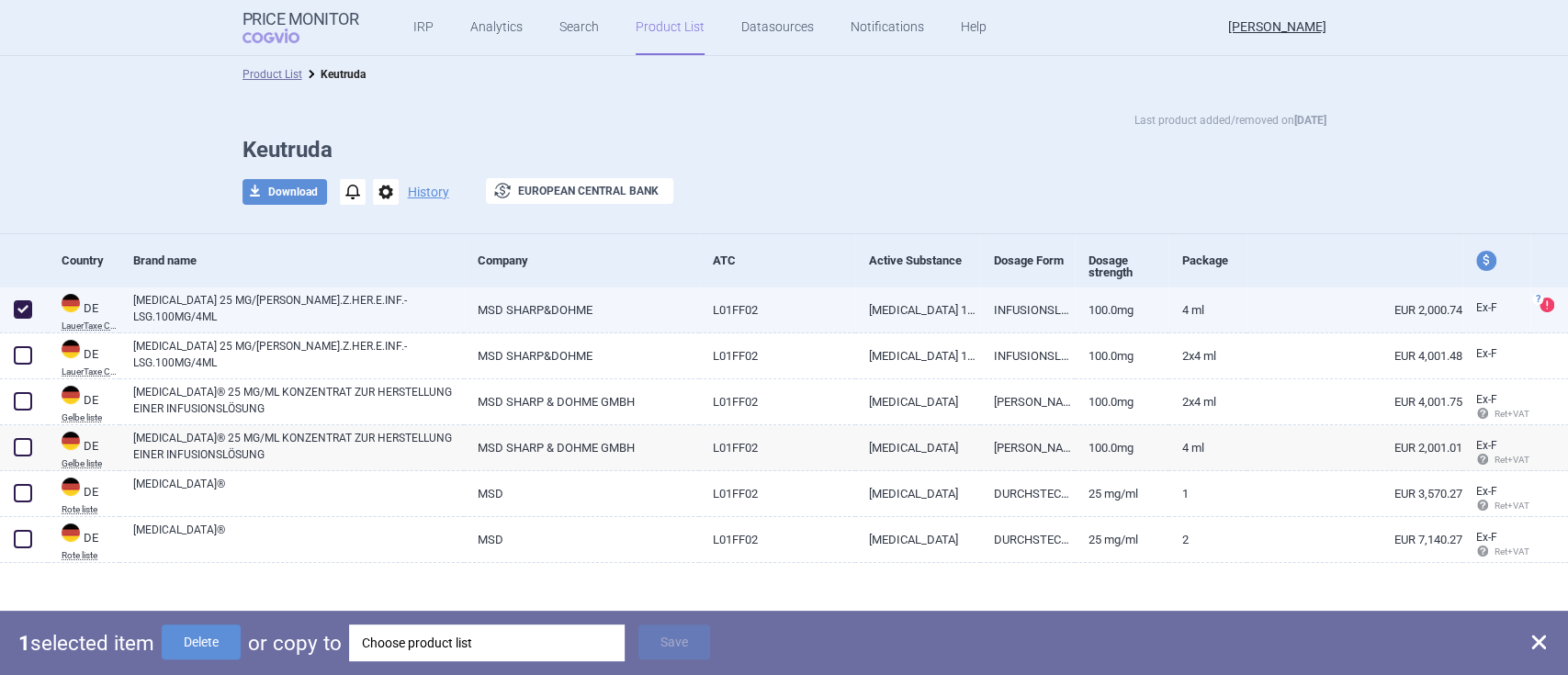
click at [15, 310] on span at bounding box center [23, 309] width 18 height 18
checkbox input "false"
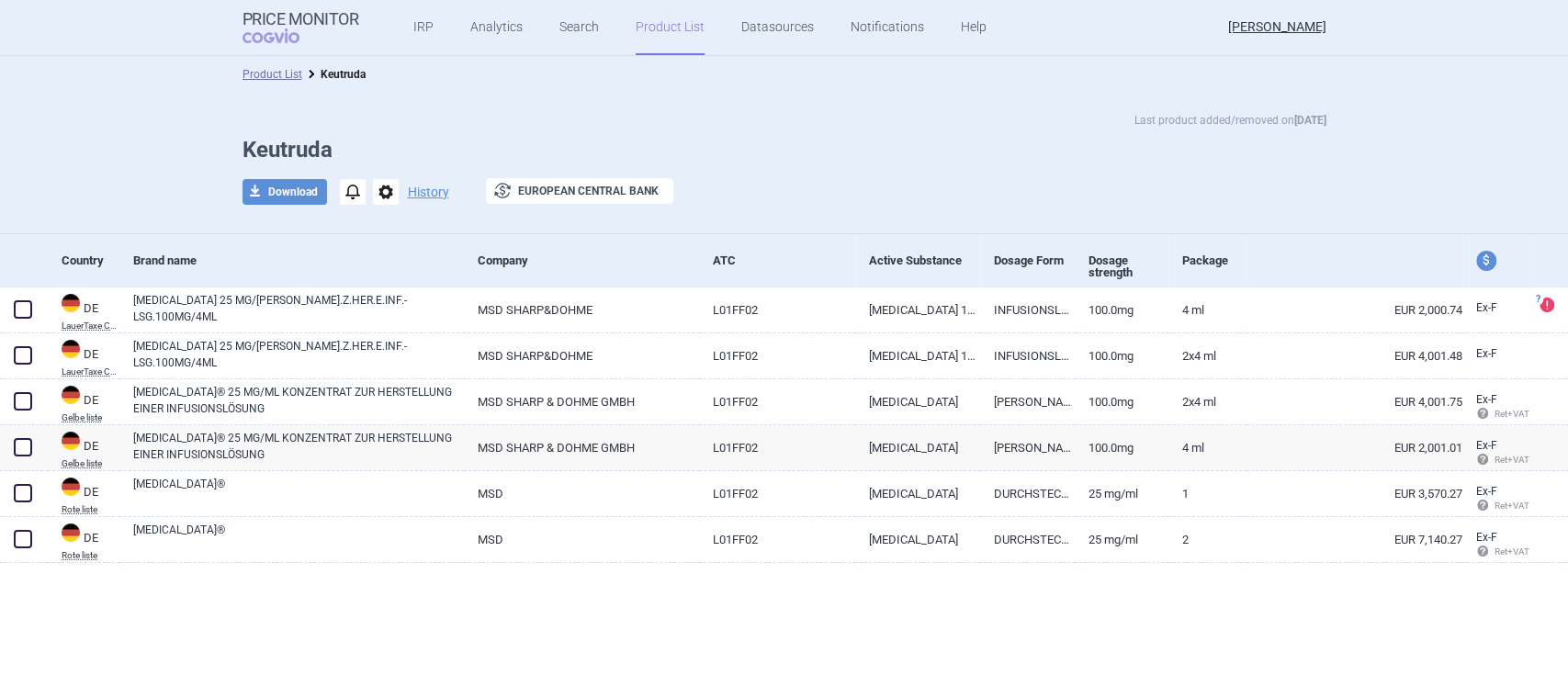
click at [873, 601] on div at bounding box center [784, 593] width 1568 height 60
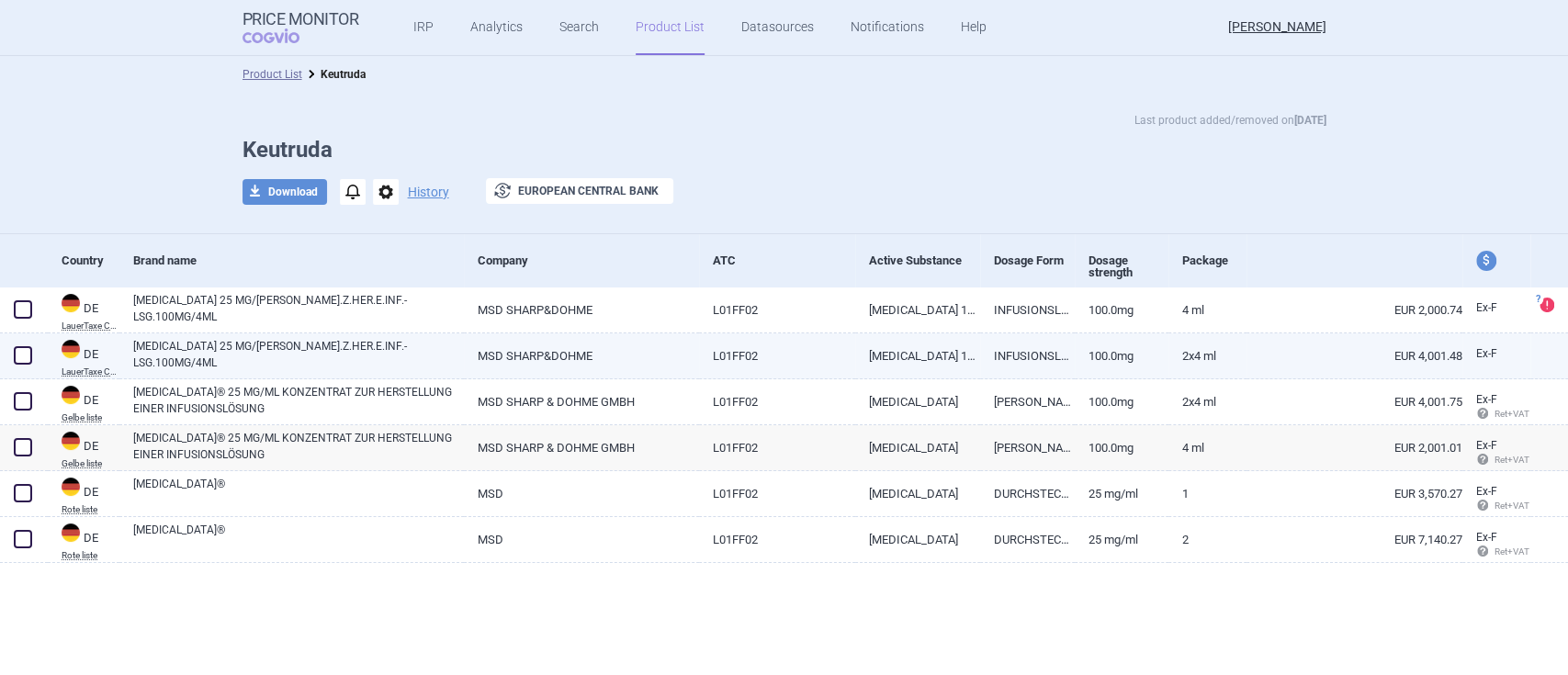
click at [321, 351] on link "[MEDICAL_DATA] 25 MG/[PERSON_NAME].Z.HER.E.INF.-LSG.100MG/4ML" at bounding box center [298, 354] width 331 height 33
select select "EUR"
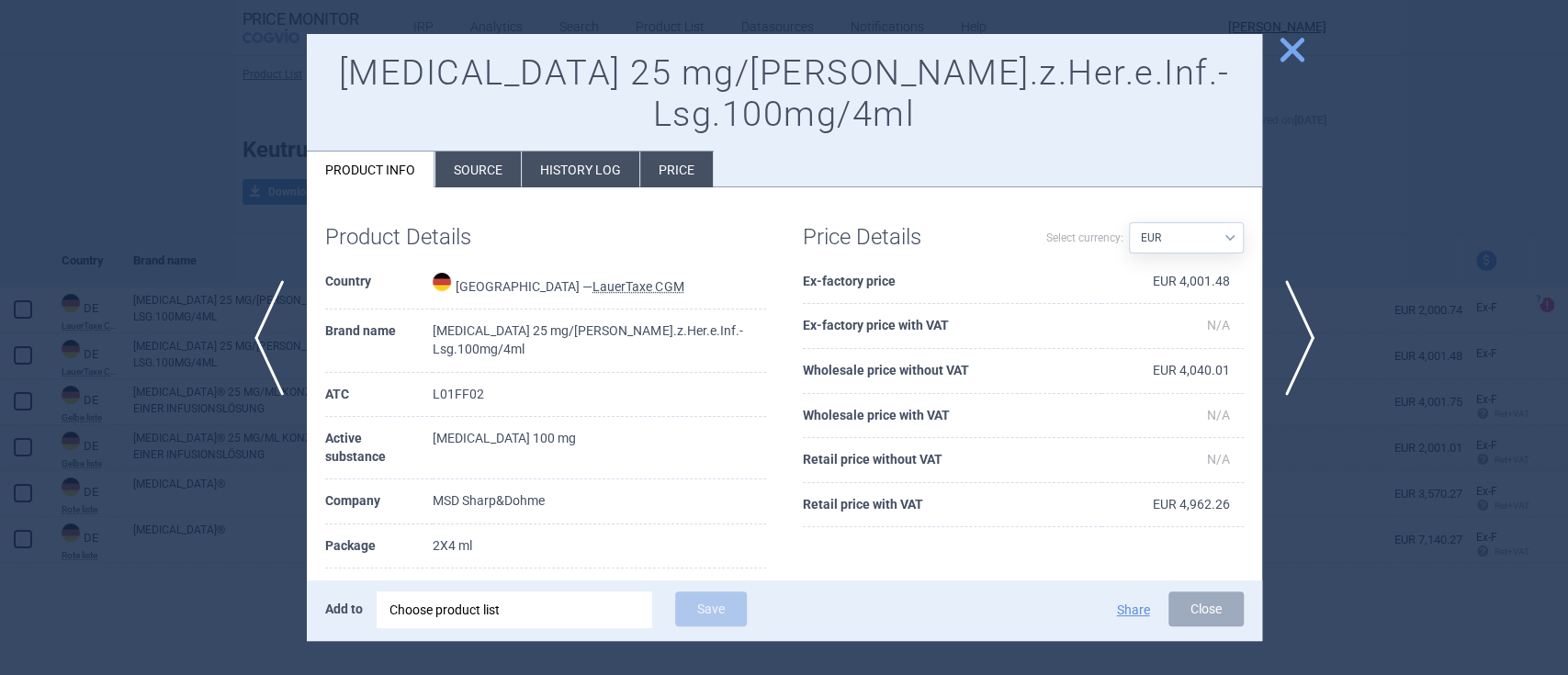
click at [1293, 56] on span "close" at bounding box center [1292, 50] width 32 height 32
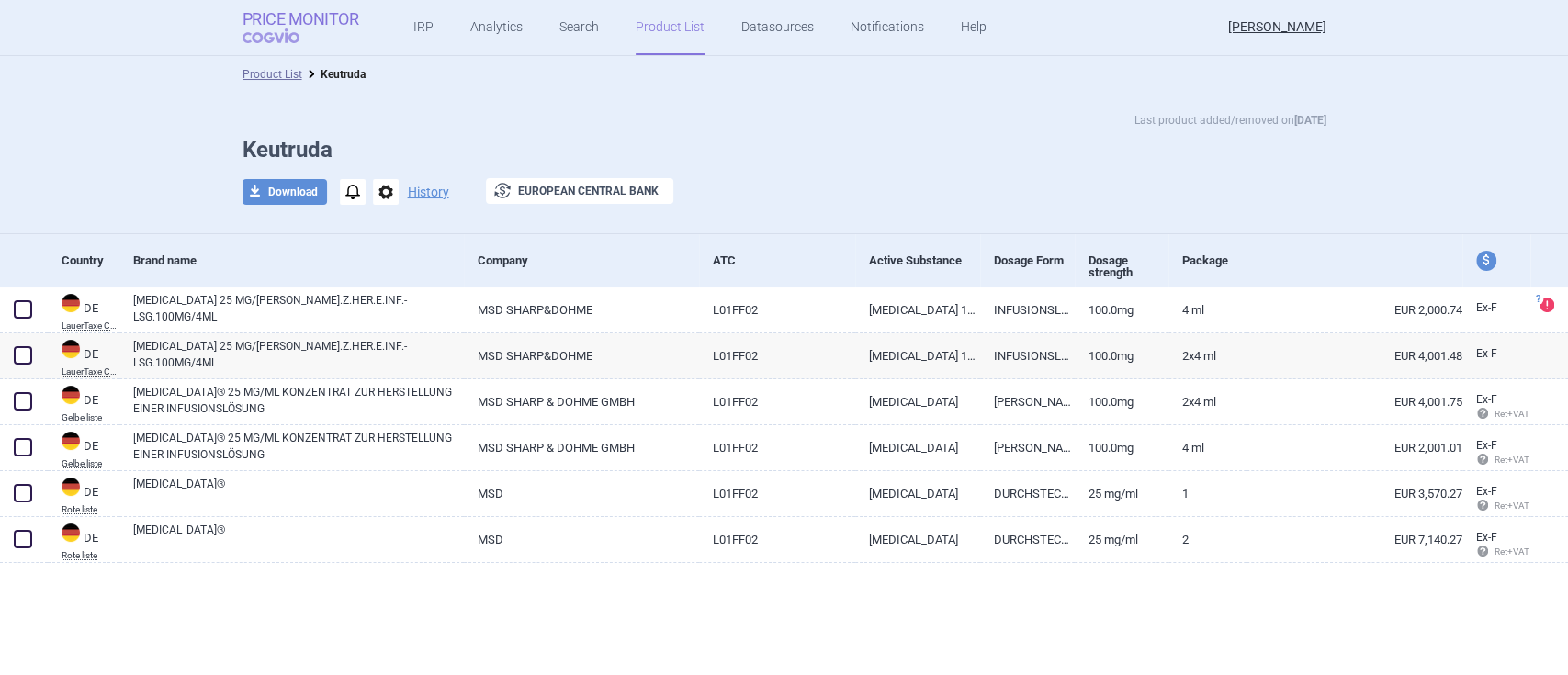
click at [314, 24] on strong "Price Monitor" at bounding box center [301, 19] width 117 height 18
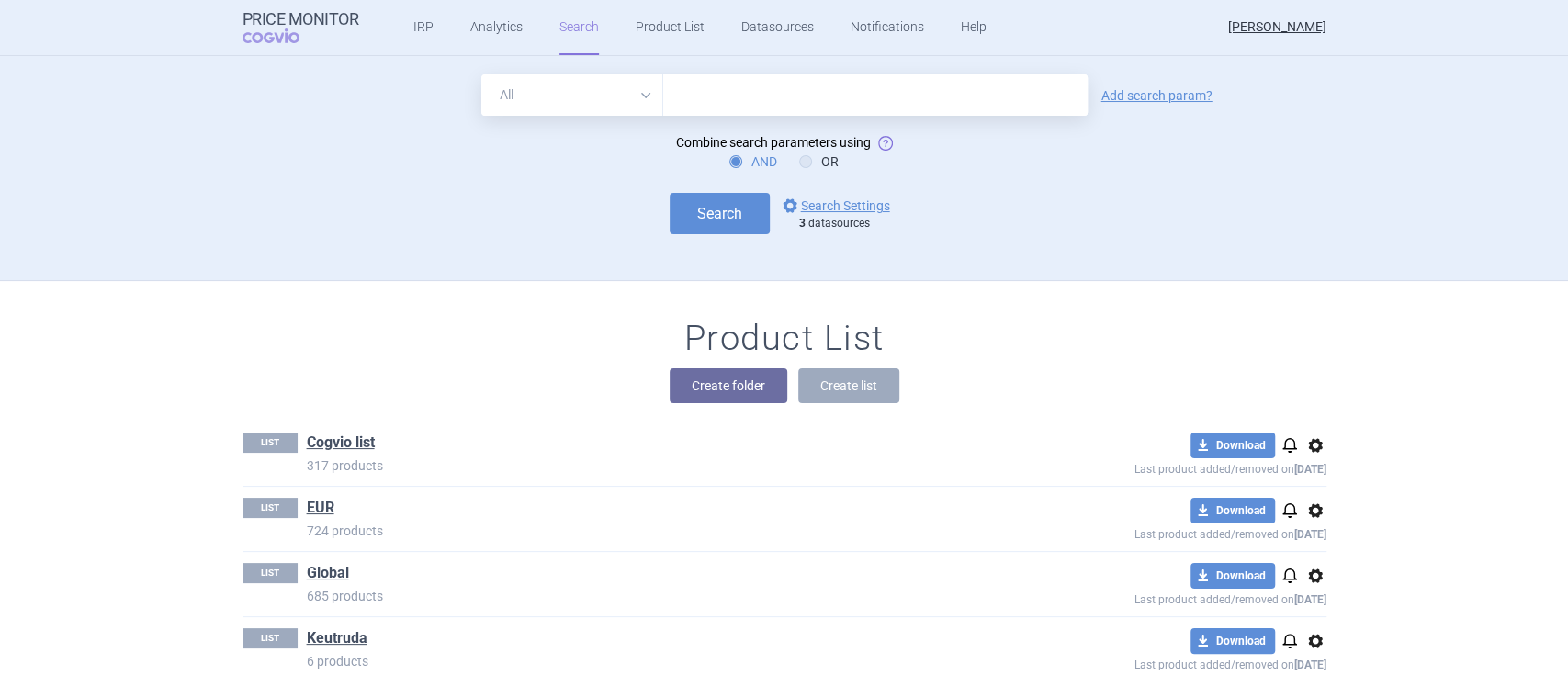
click at [761, 98] on input "text" at bounding box center [875, 94] width 424 height 41
type input "[MEDICAL_DATA]"
click at [670, 223] on button "Search" at bounding box center [720, 213] width 100 height 41
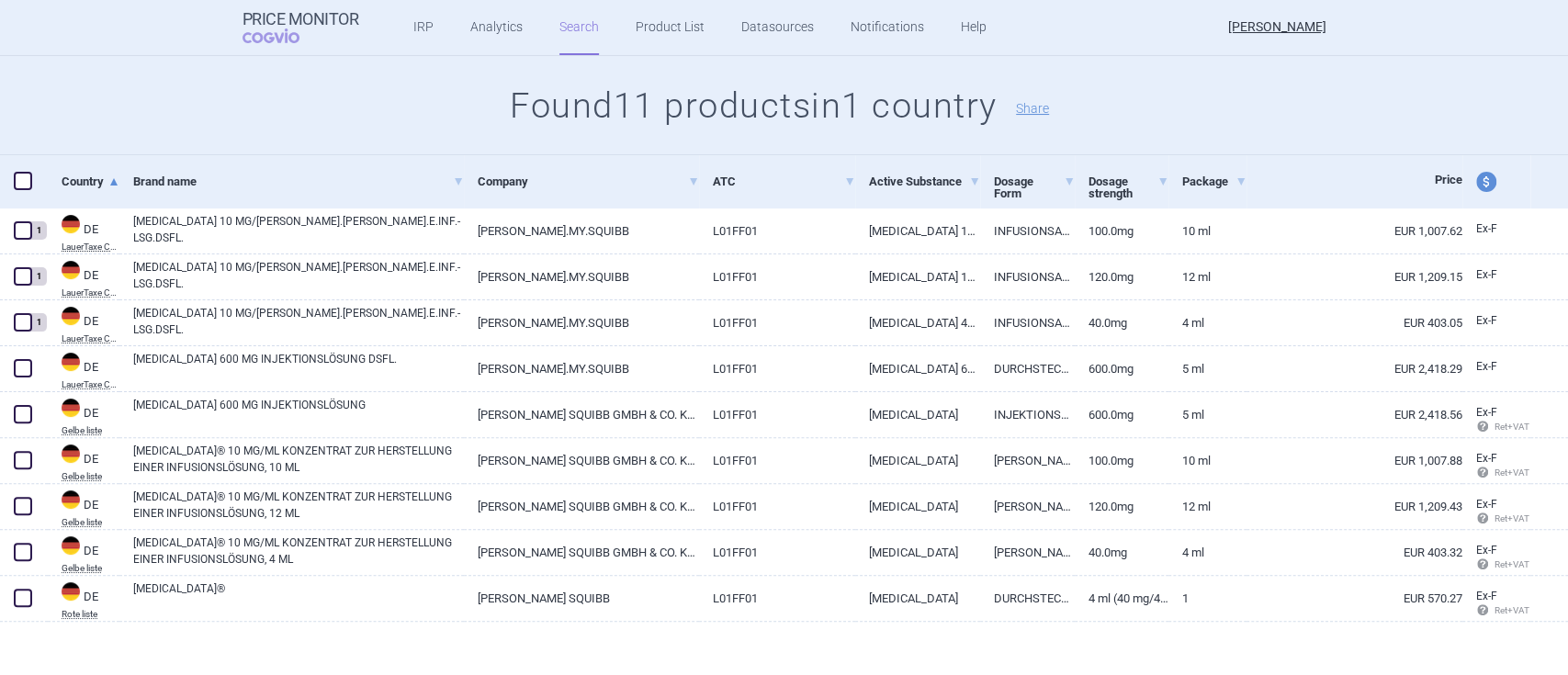
scroll to position [85, 0]
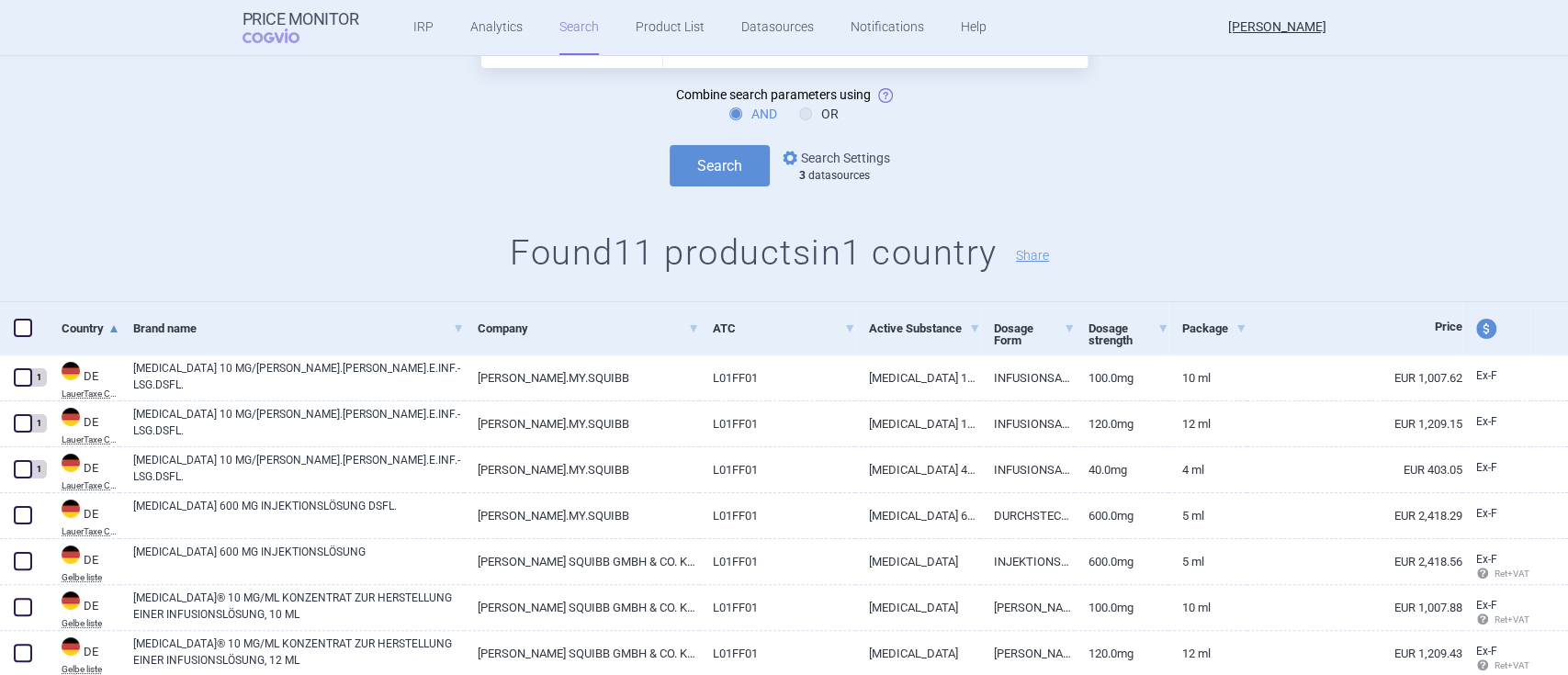
click at [840, 166] on link "options Search Settings" at bounding box center [834, 158] width 111 height 22
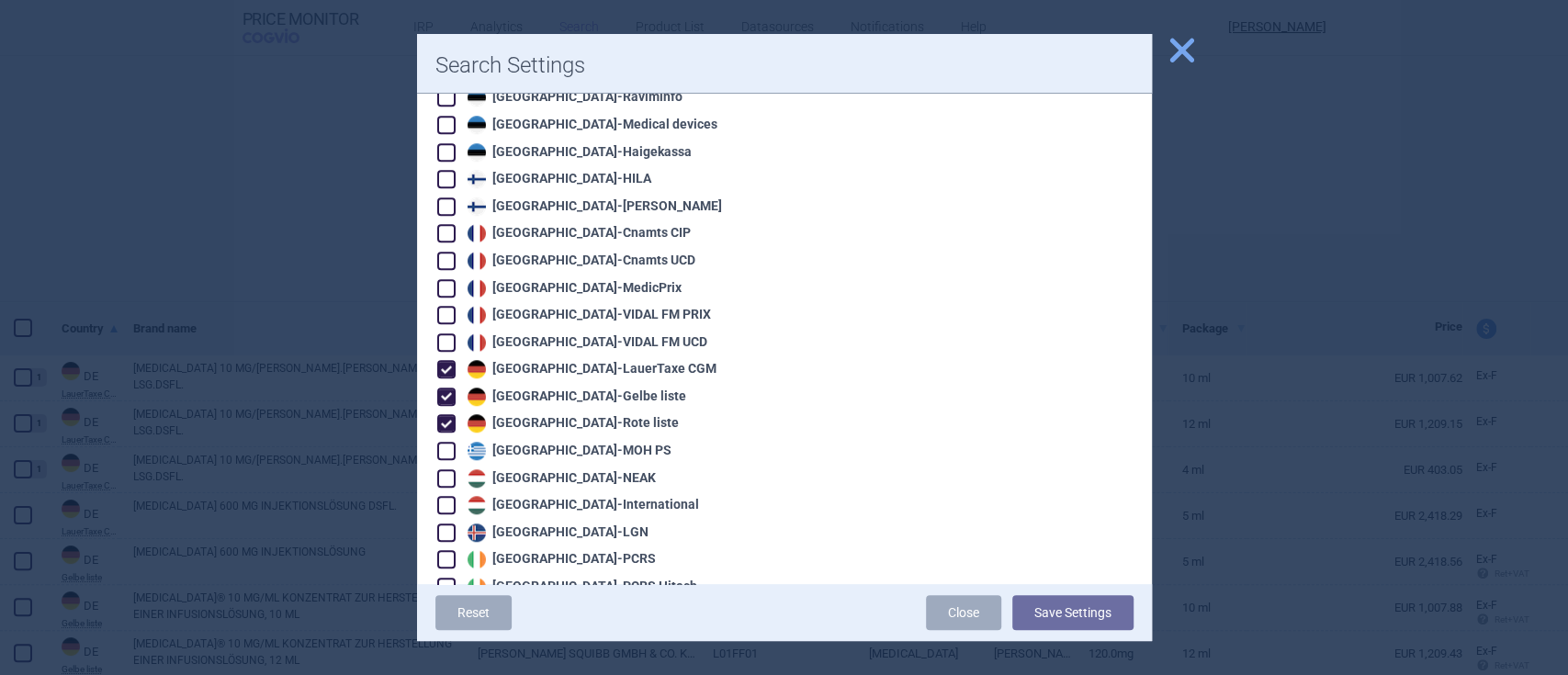
scroll to position [979, 0]
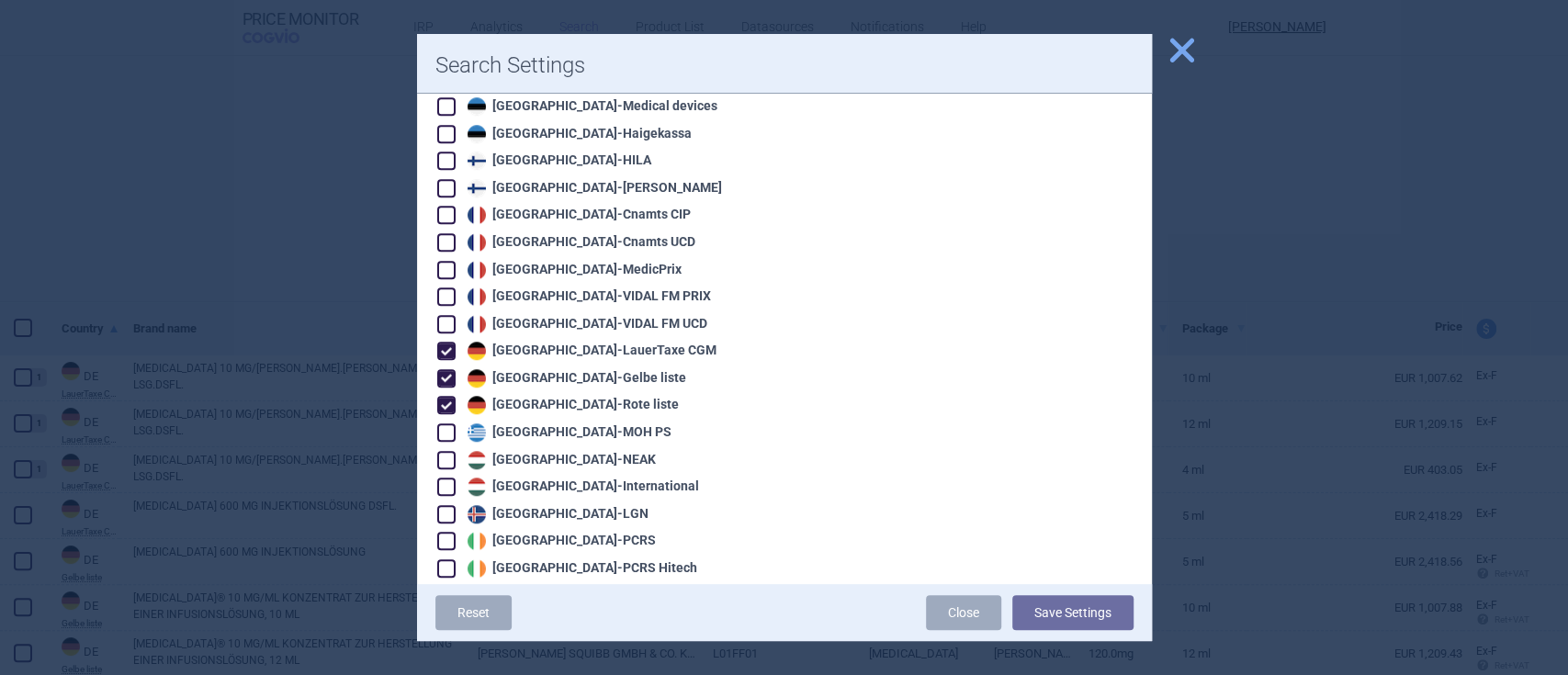
click at [437, 369] on span at bounding box center [446, 378] width 18 height 18
checkbox input "false"
click at [443, 396] on span at bounding box center [446, 405] width 18 height 18
checkbox input "false"
click at [1072, 604] on button "Save Settings" at bounding box center [1072, 612] width 121 height 35
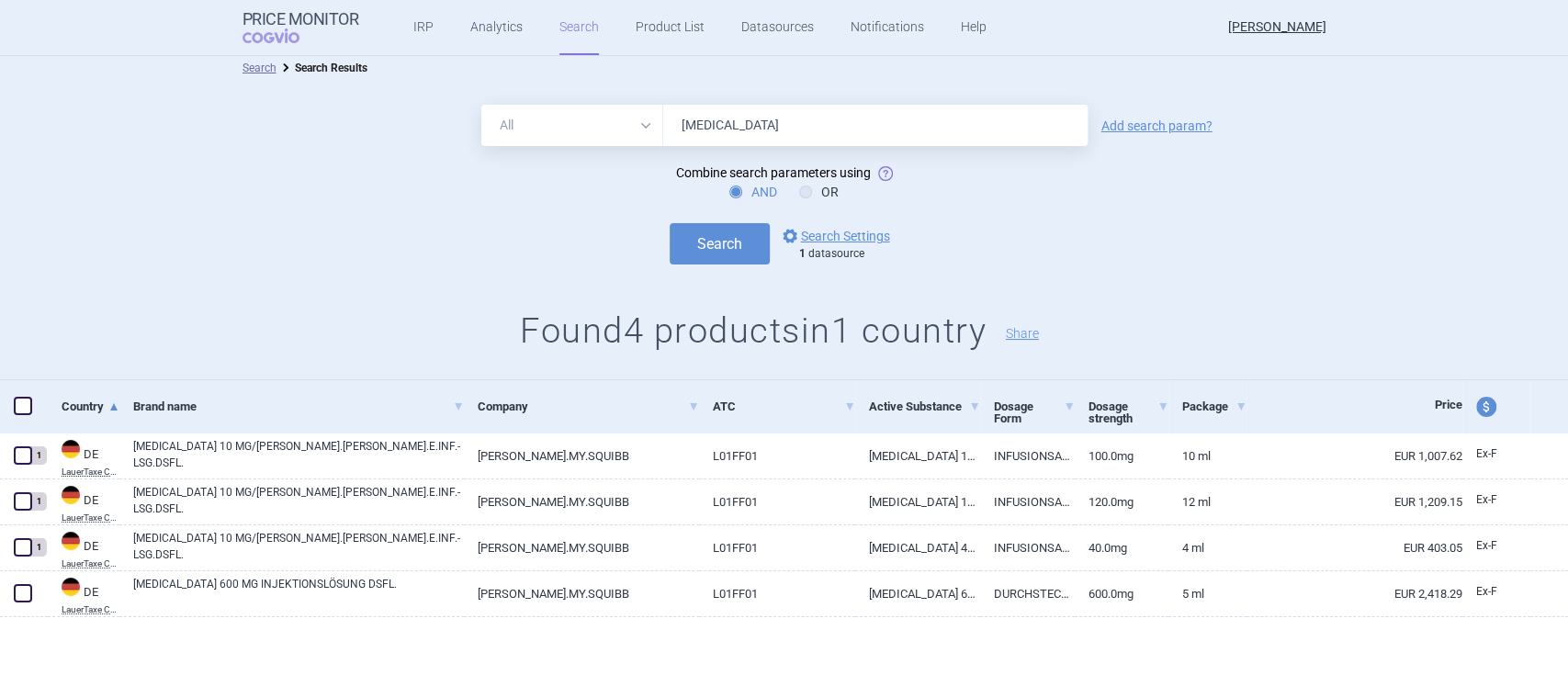
scroll to position [7, 0]
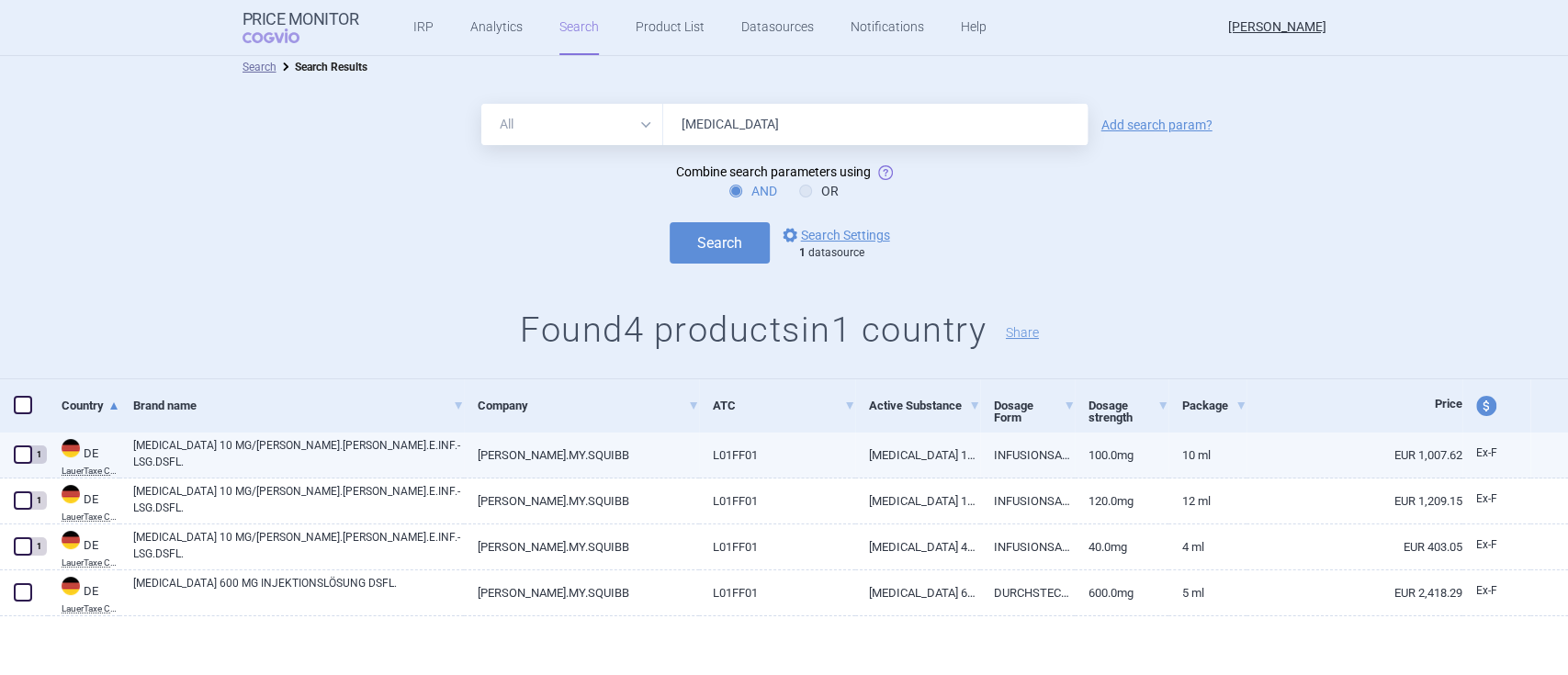
click at [354, 446] on link "[MEDICAL_DATA] 10 MG/[PERSON_NAME].[PERSON_NAME].E.INF.-LSG.DSFL." at bounding box center [298, 453] width 331 height 33
select select "EUR"
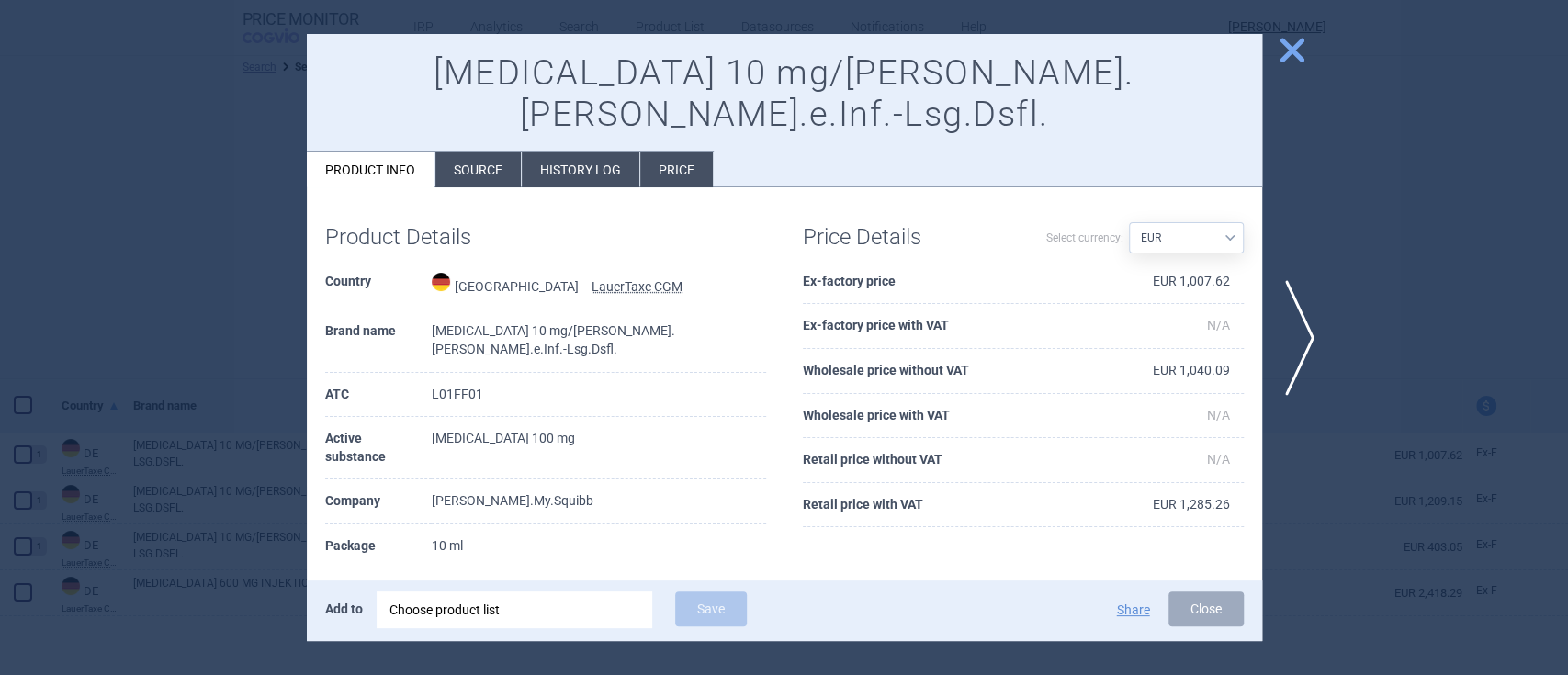
click at [596, 152] on li "History log" at bounding box center [581, 170] width 118 height 36
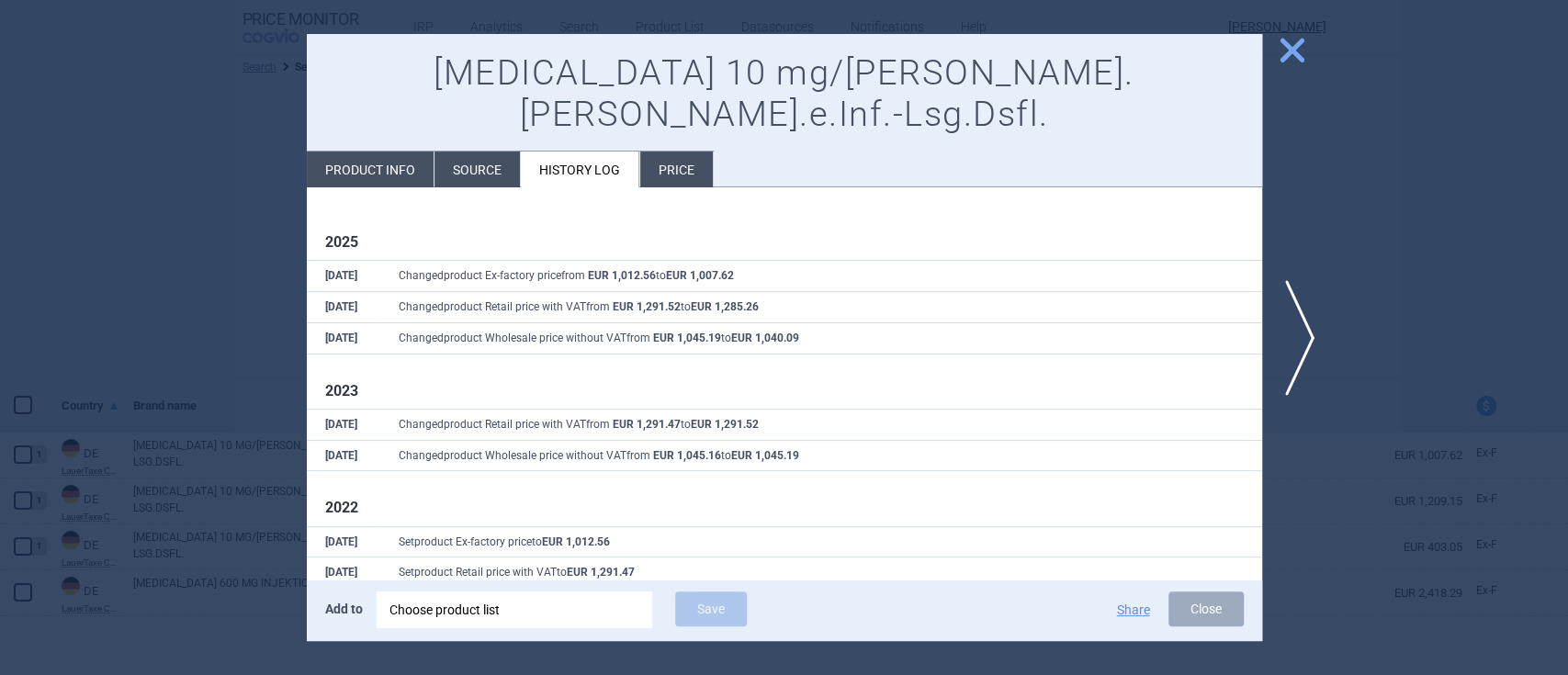
click at [679, 152] on li "Price" at bounding box center [676, 170] width 73 height 36
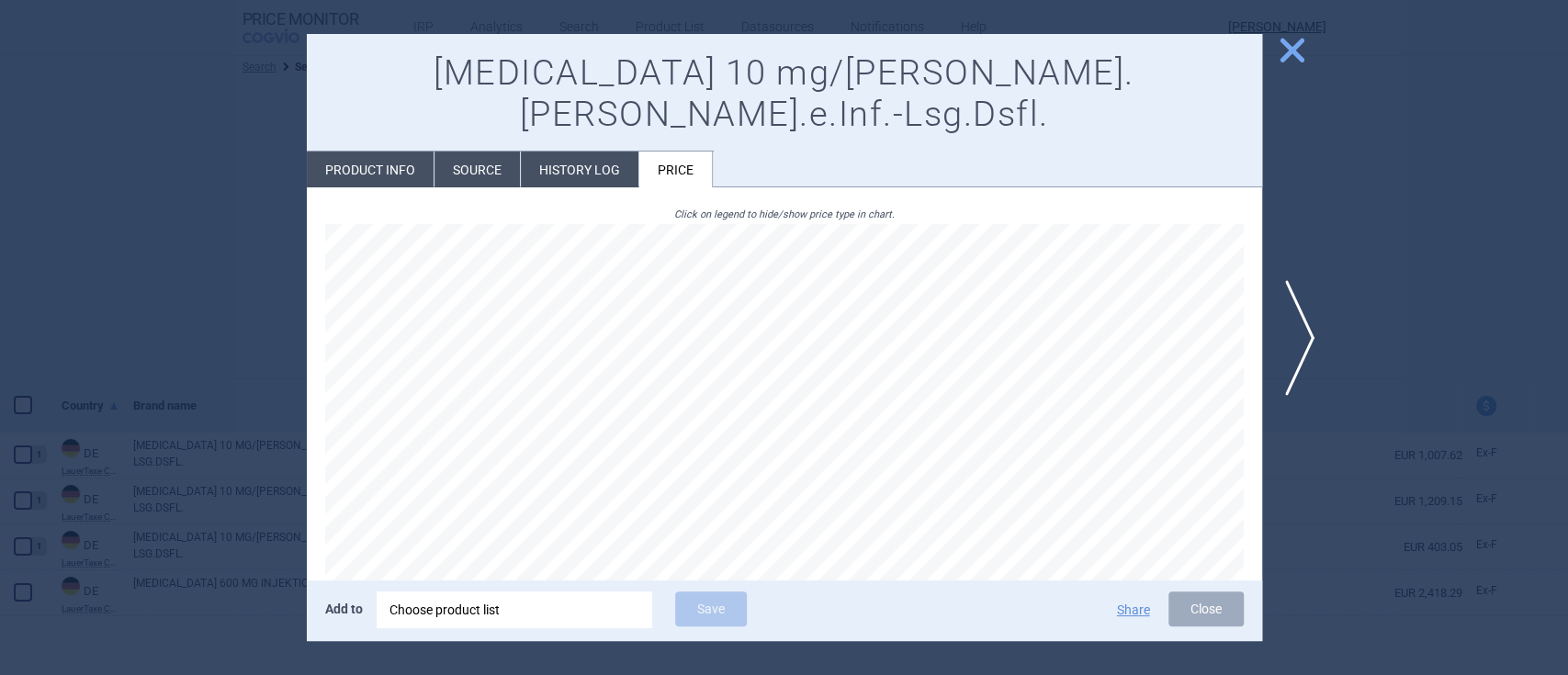
click at [583, 152] on li "History log" at bounding box center [580, 170] width 118 height 36
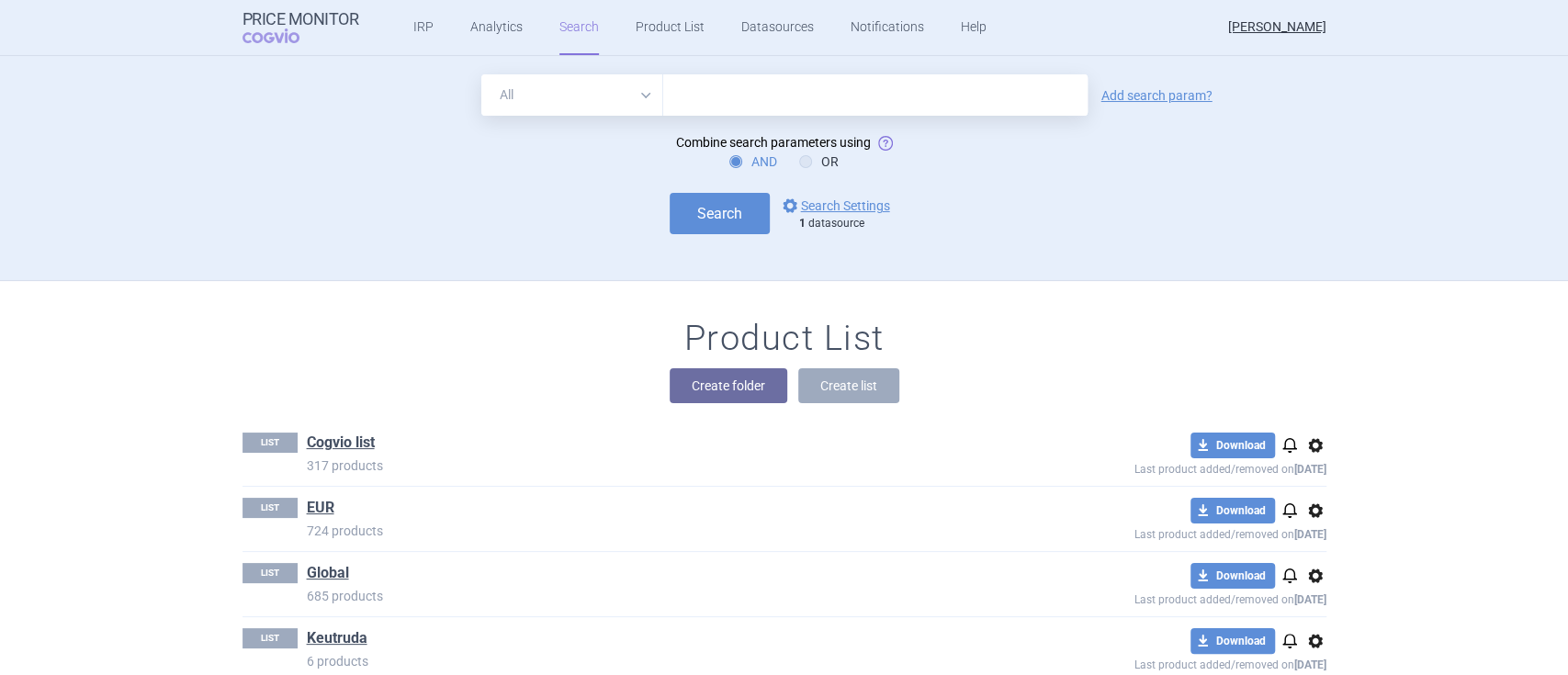
click at [777, 87] on input "text" at bounding box center [875, 94] width 424 height 41
type input "[MEDICAL_DATA]"
click at [676, 231] on button "Search" at bounding box center [720, 213] width 100 height 41
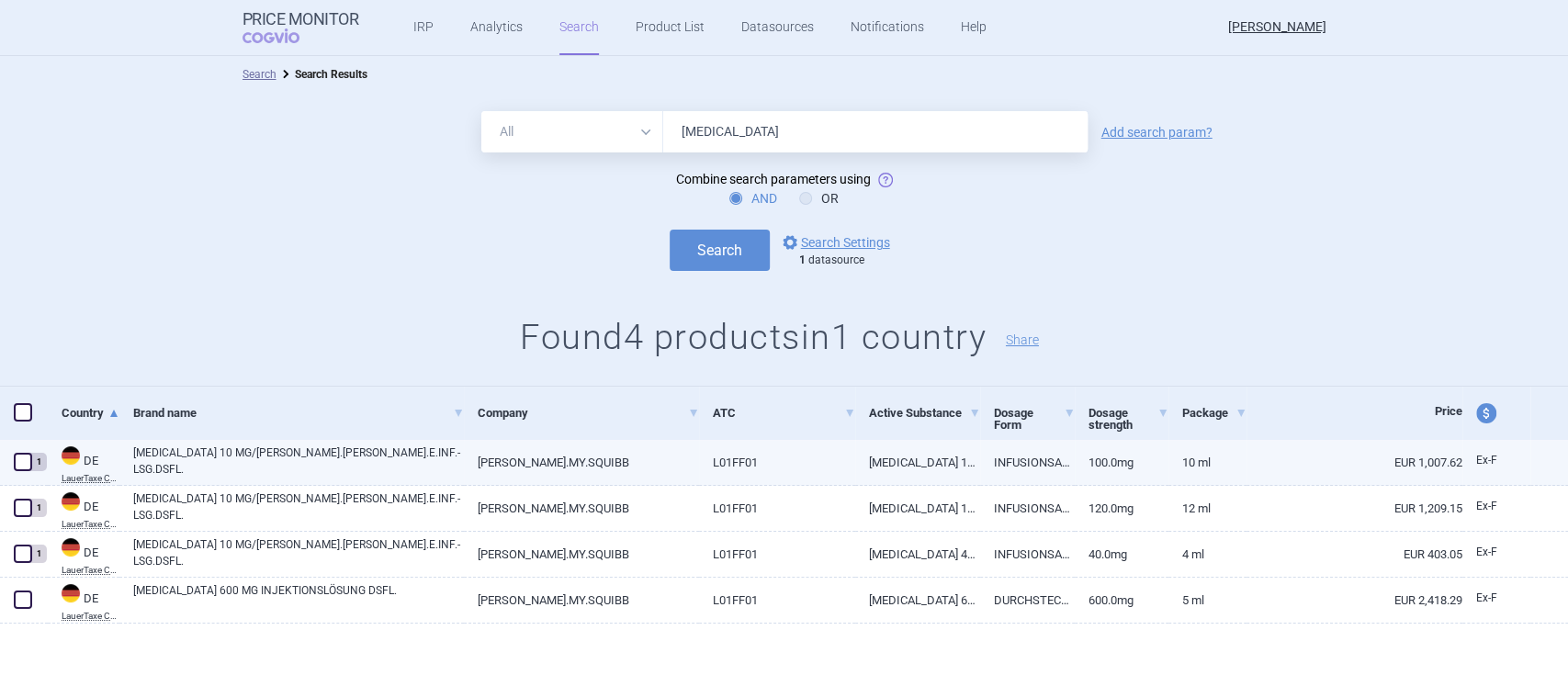
click at [525, 462] on link "[PERSON_NAME].MY.SQUIBB" at bounding box center [581, 462] width 235 height 45
select select "EUR"
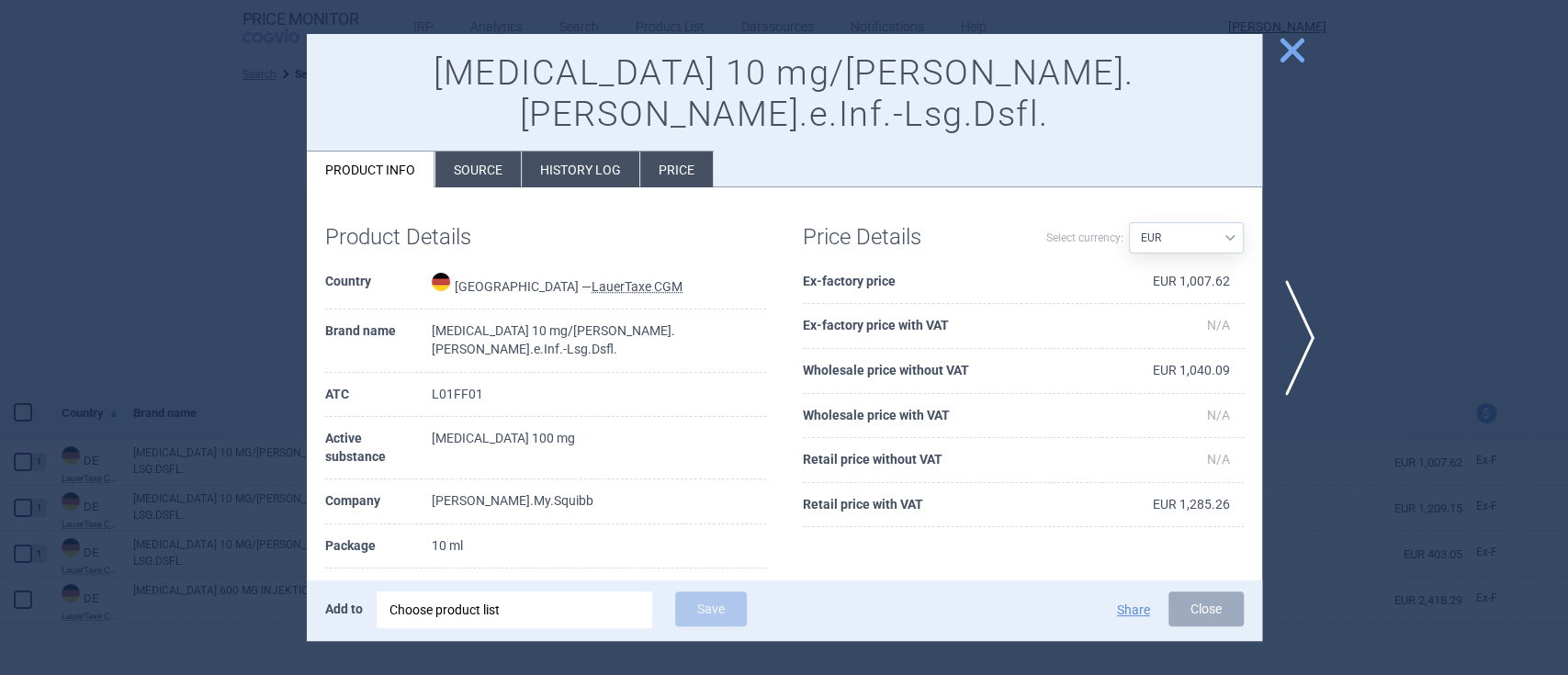
click at [581, 152] on li "History log" at bounding box center [581, 170] width 118 height 36
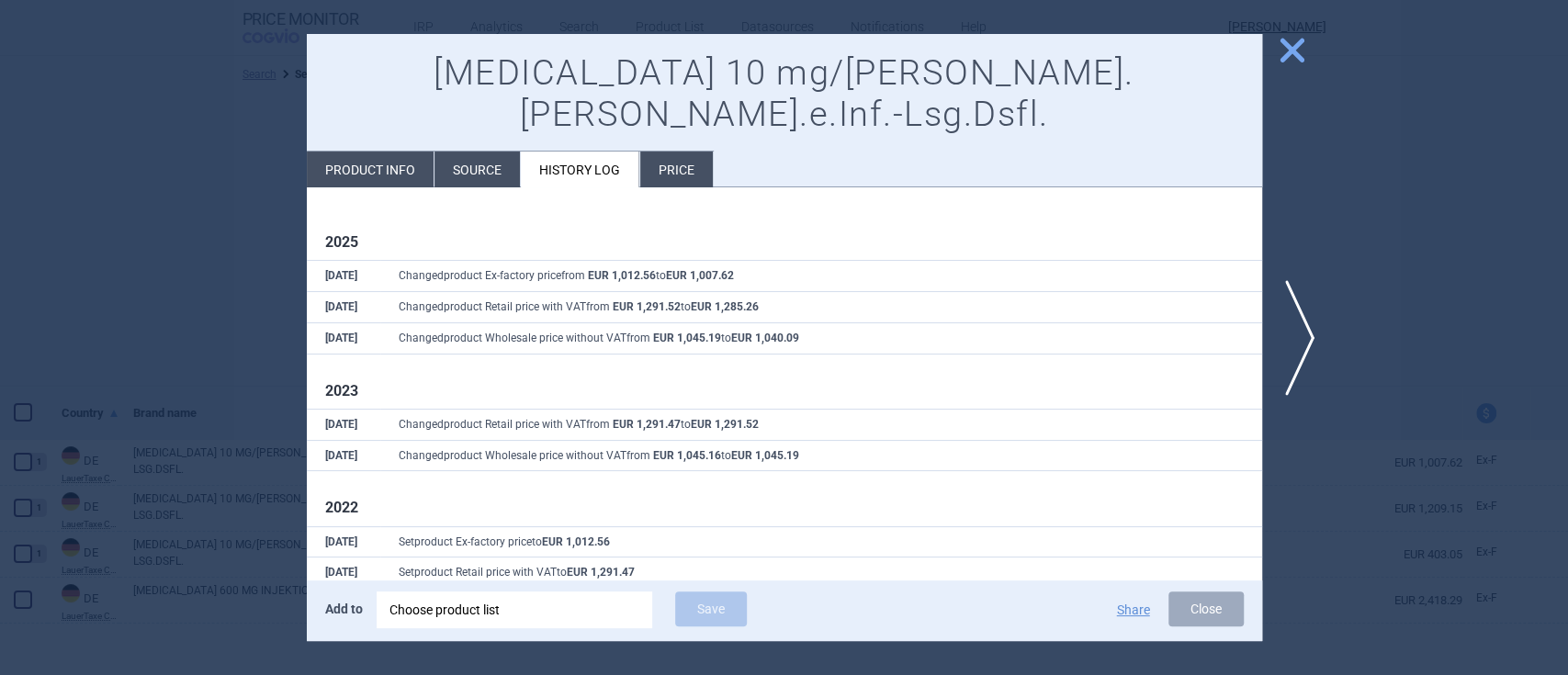
click at [676, 152] on li "Price" at bounding box center [676, 170] width 73 height 36
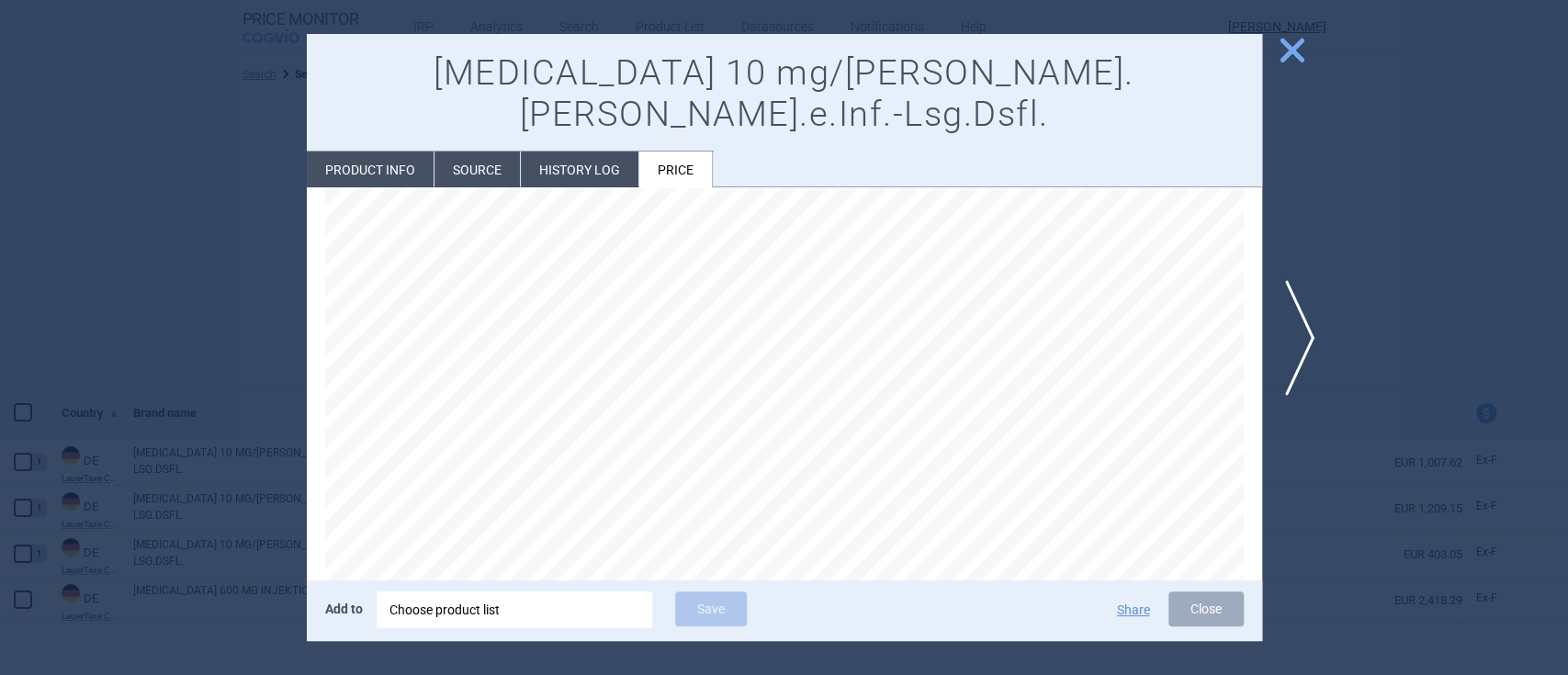
scroll to position [33, 0]
click at [1289, 48] on span "close" at bounding box center [1292, 50] width 32 height 32
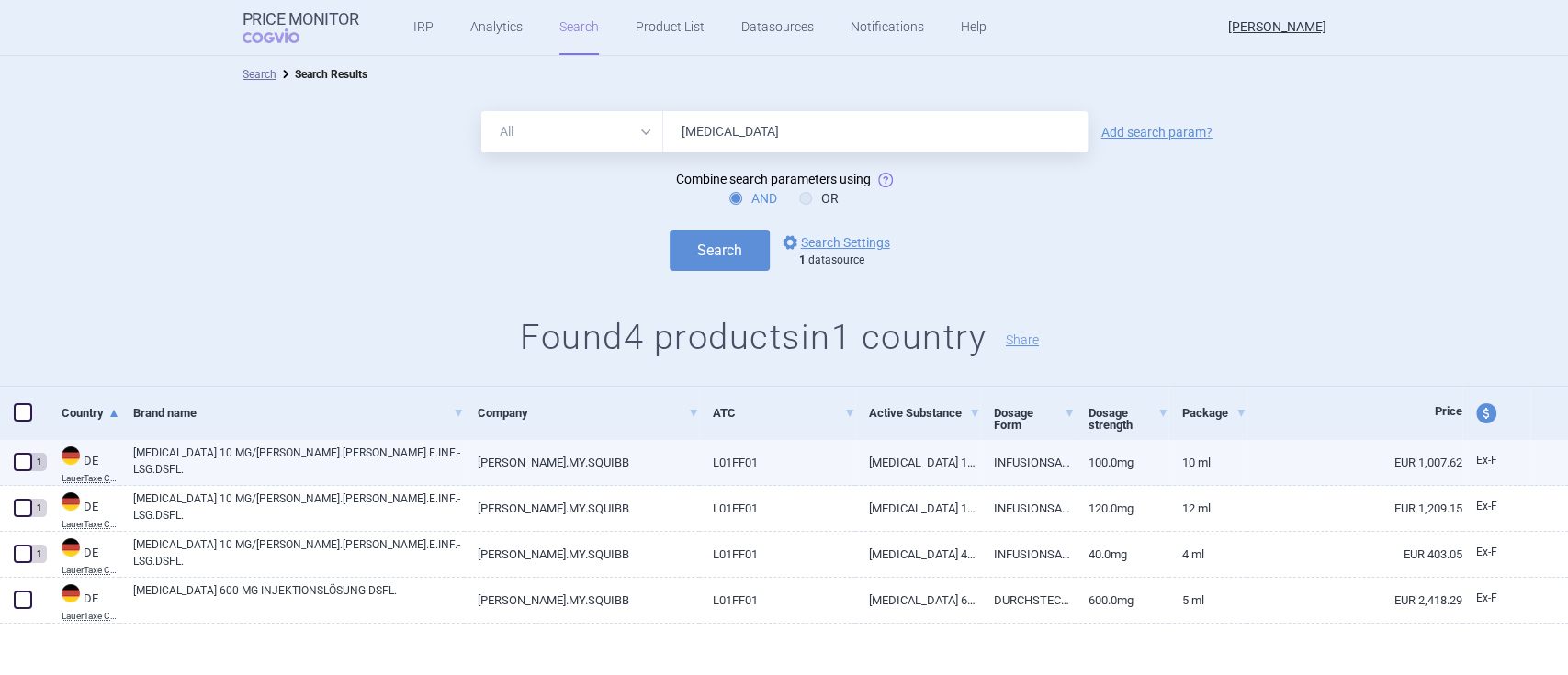
click at [368, 458] on link "[MEDICAL_DATA] 10 MG/[PERSON_NAME].[PERSON_NAME].E.INF.-LSG.DSFL." at bounding box center [298, 461] width 331 height 33
select select "EUR"
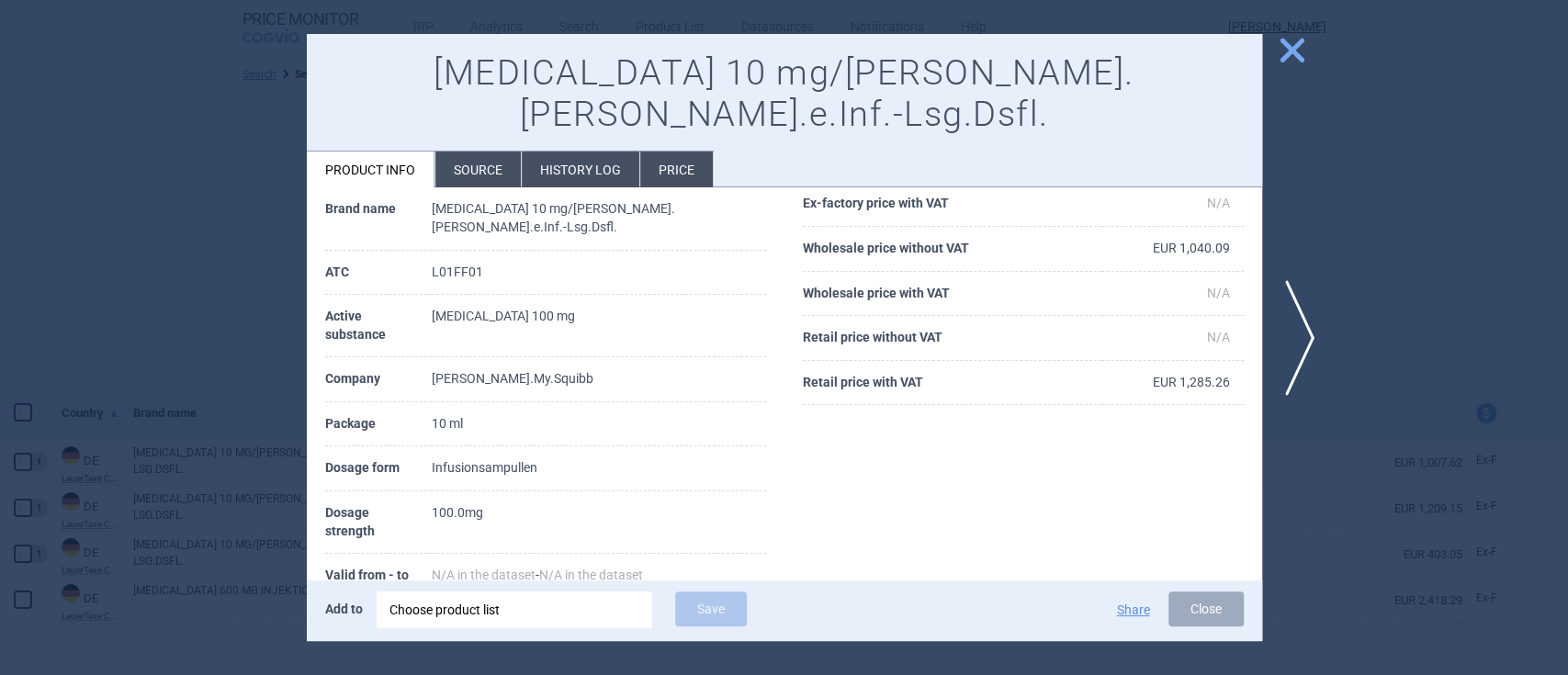
scroll to position [213, 0]
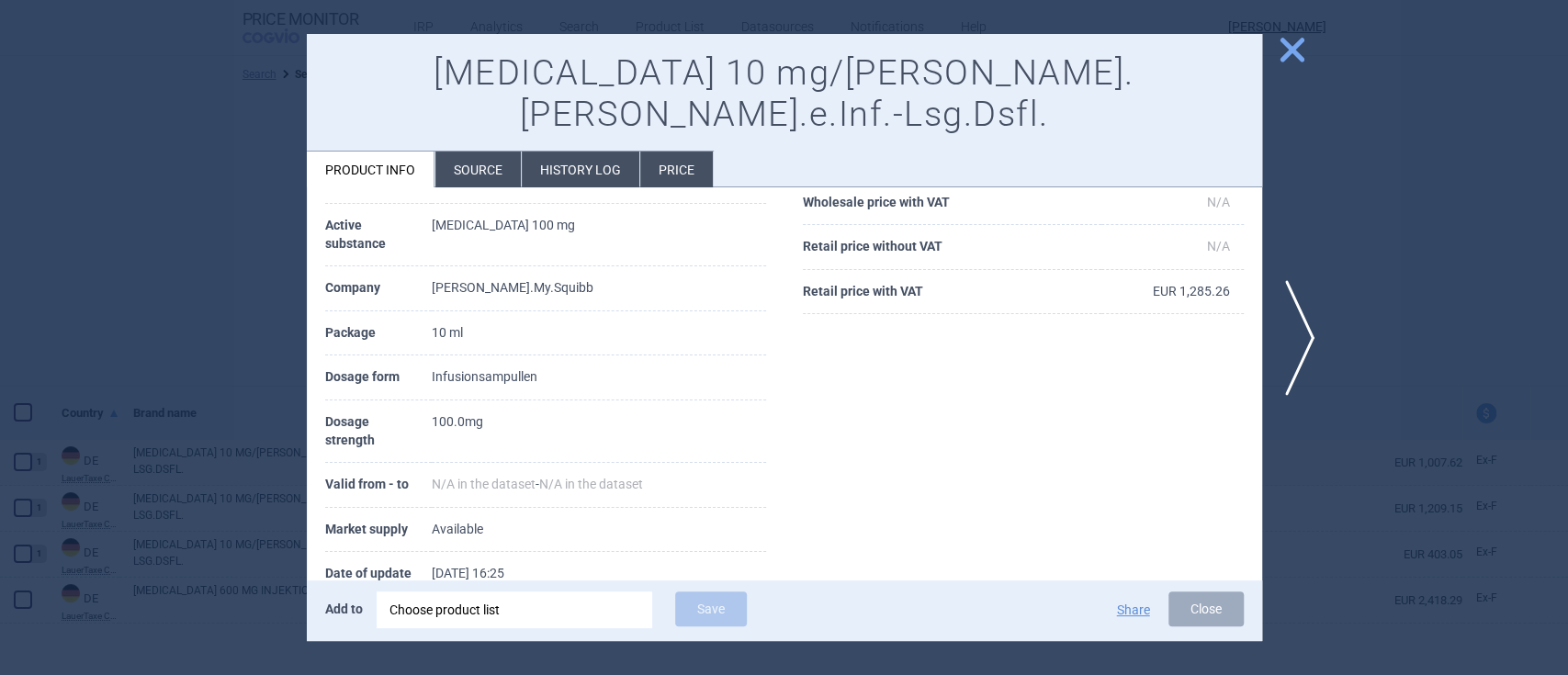
click at [1297, 42] on span "close" at bounding box center [1292, 50] width 32 height 32
